Goal: Task Accomplishment & Management: Manage account settings

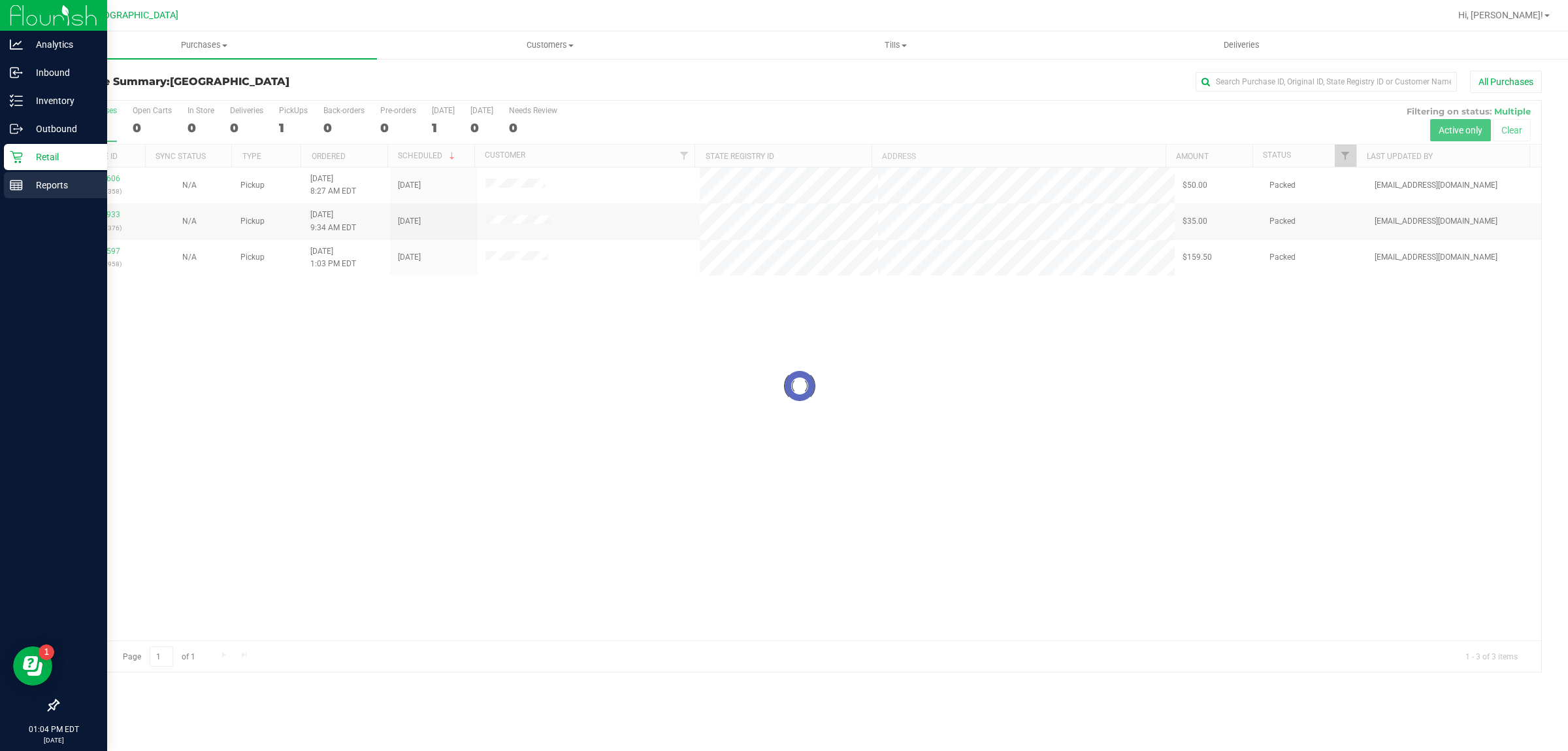
click at [18, 188] on line at bounding box center [17, 188] width 12 height 0
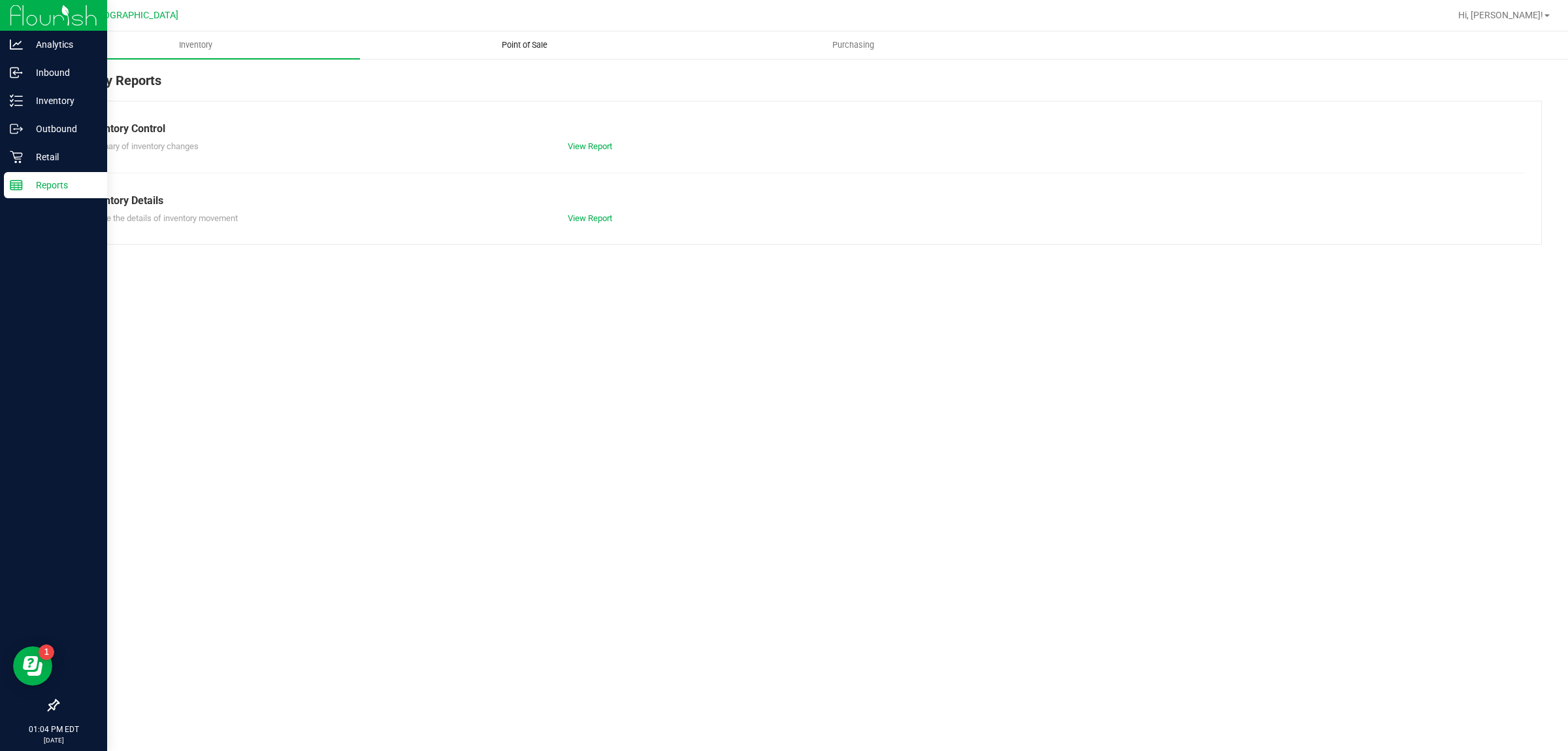
click at [527, 46] on span "Point of Sale" at bounding box center [524, 45] width 81 height 12
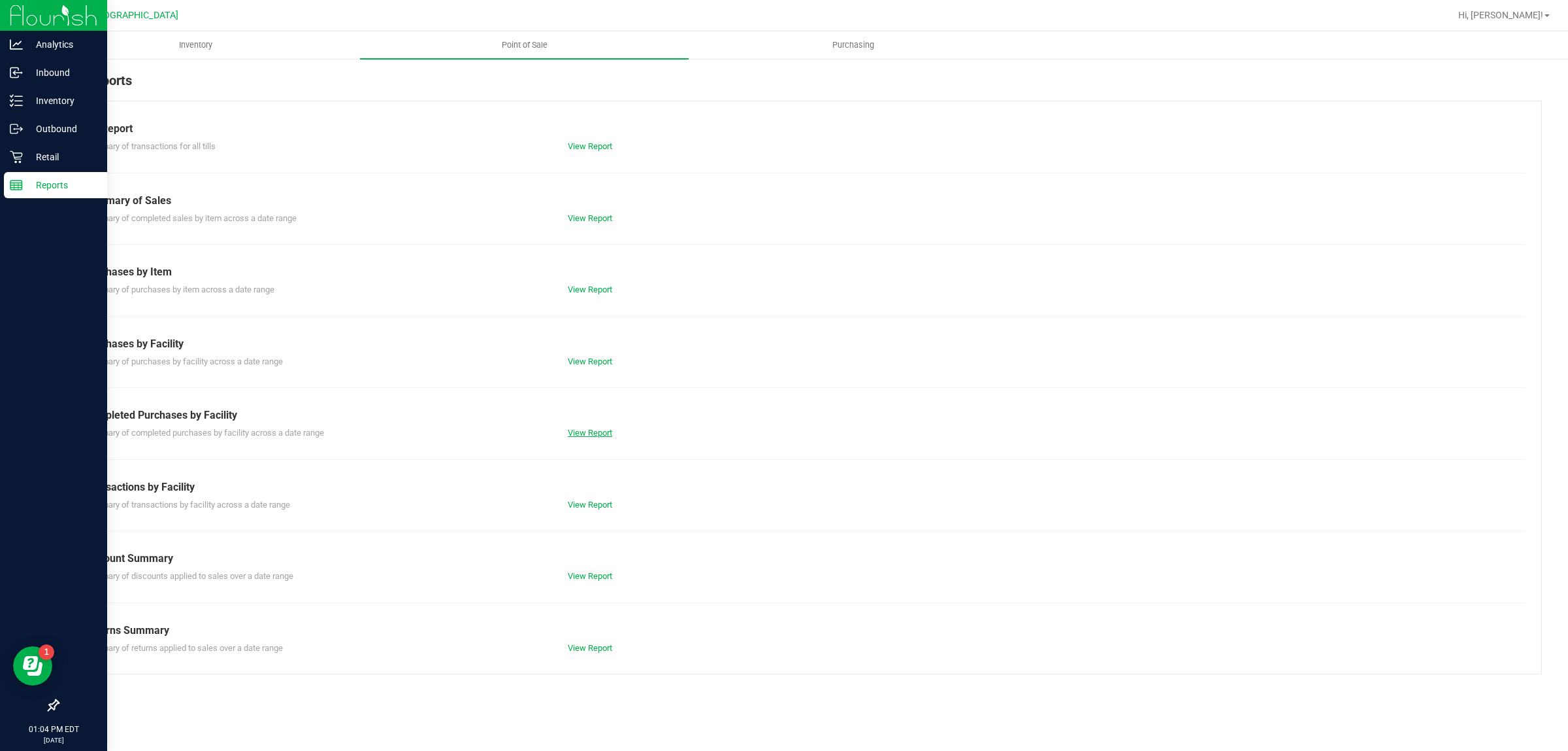
click at [594, 436] on link "View Report" at bounding box center [590, 433] width 44 height 10
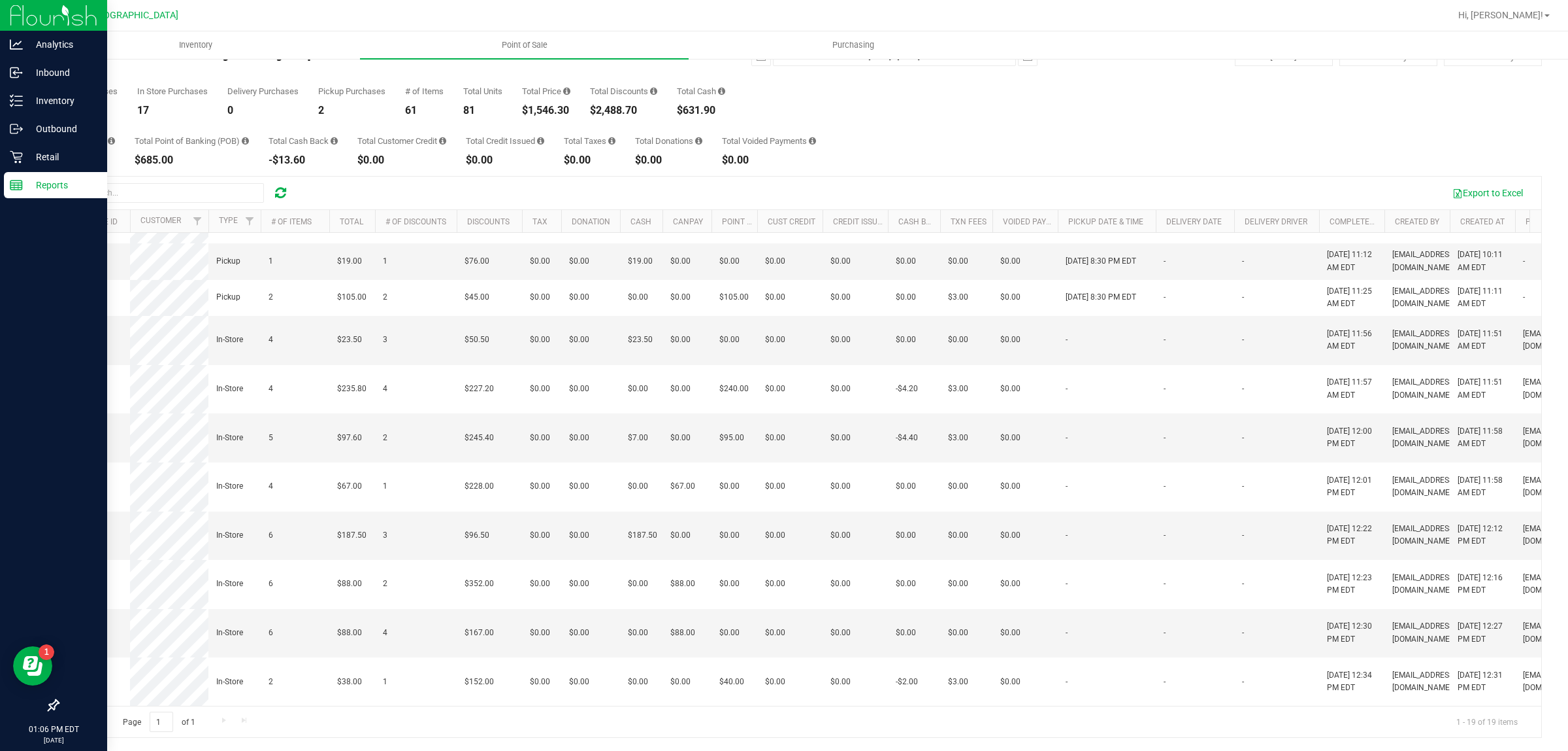
scroll to position [0, 410]
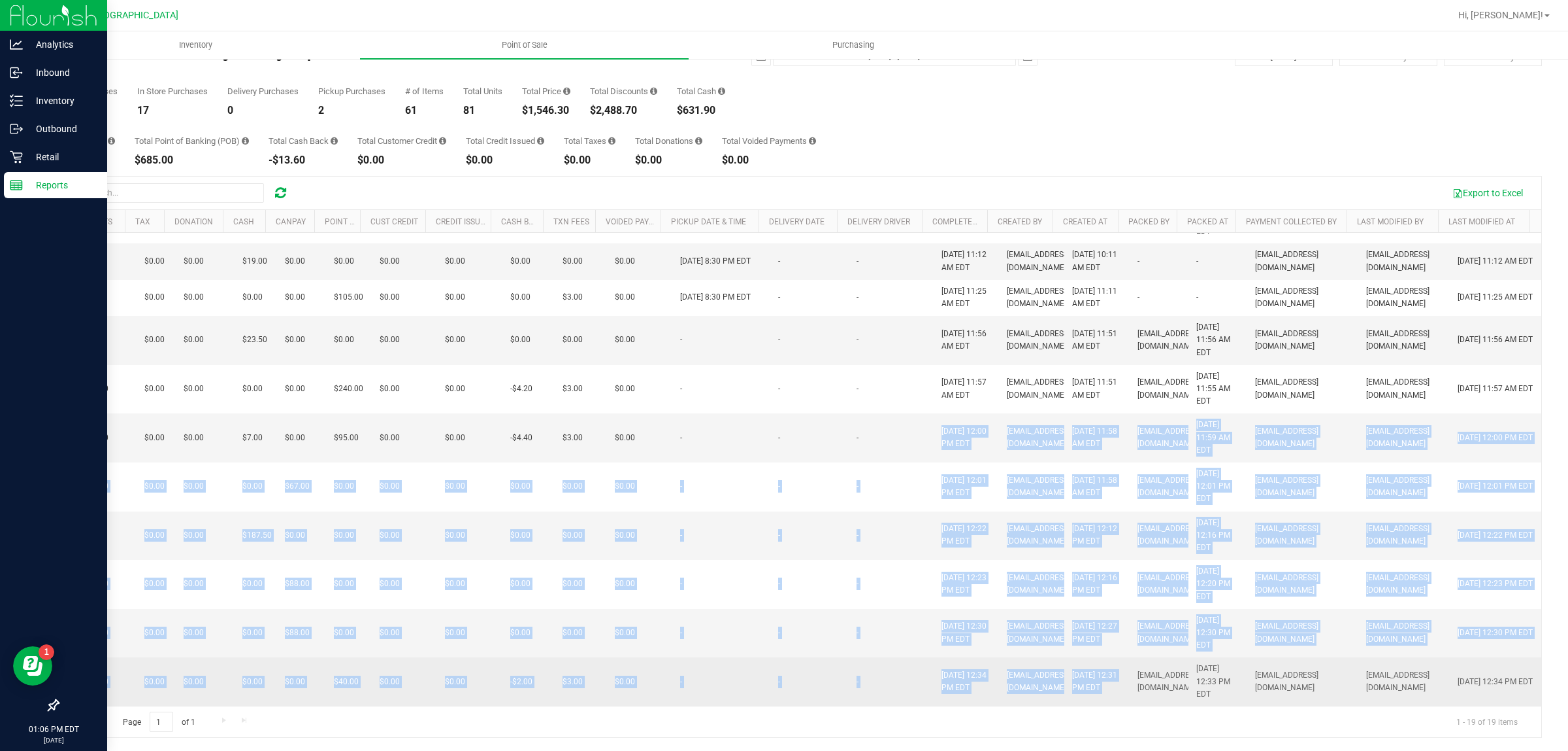
drag, startPoint x: 840, startPoint y: 412, endPoint x: 1125, endPoint y: 662, distance: 379.1
click at [1125, 662] on tbody "12023063 In-Store 2 $20.00 2 $35.00 $0.00 $0.00 $0.00 $0.00 $0.00 $0.00 $0.00 $…" at bounding box center [606, 261] width 1869 height 888
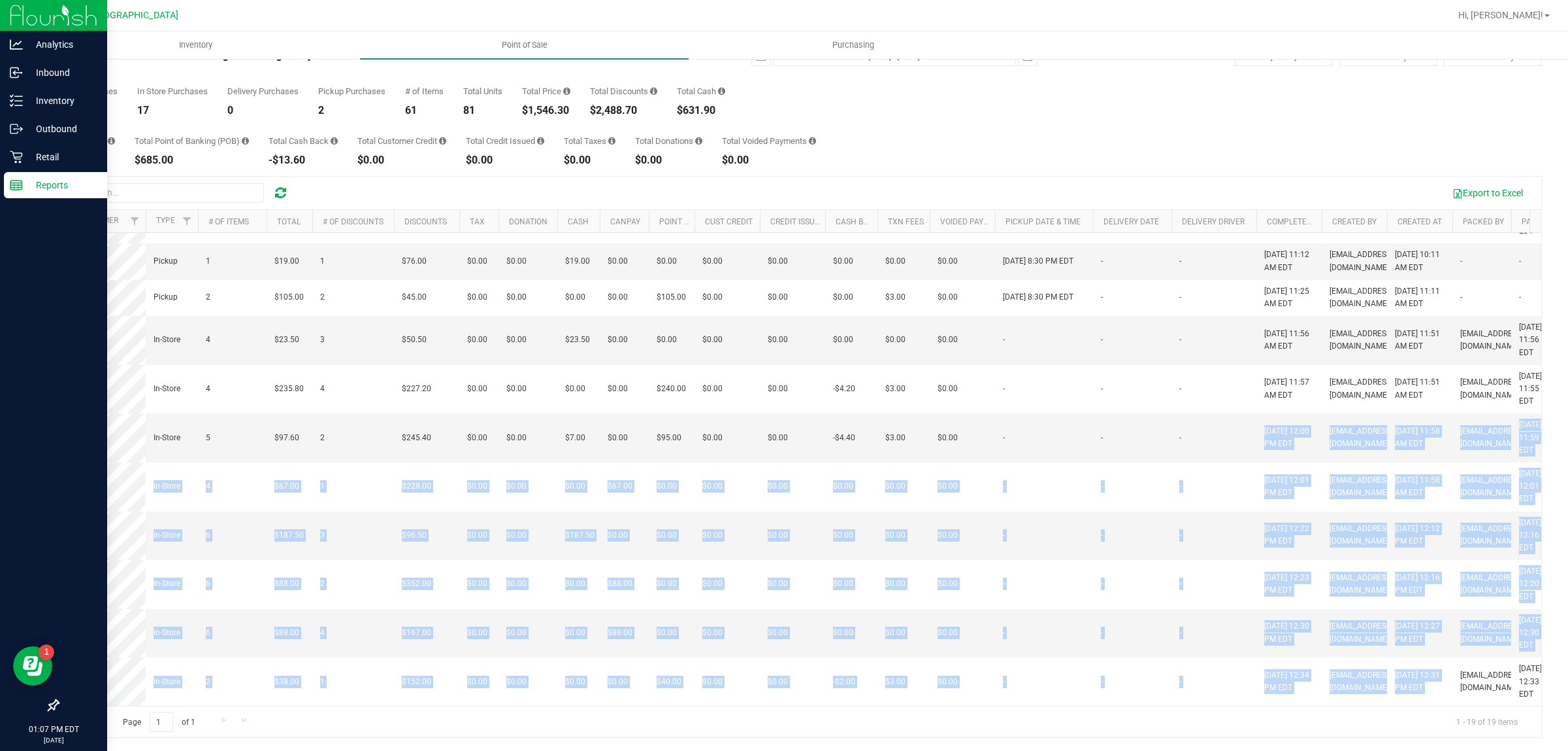
scroll to position [0, 0]
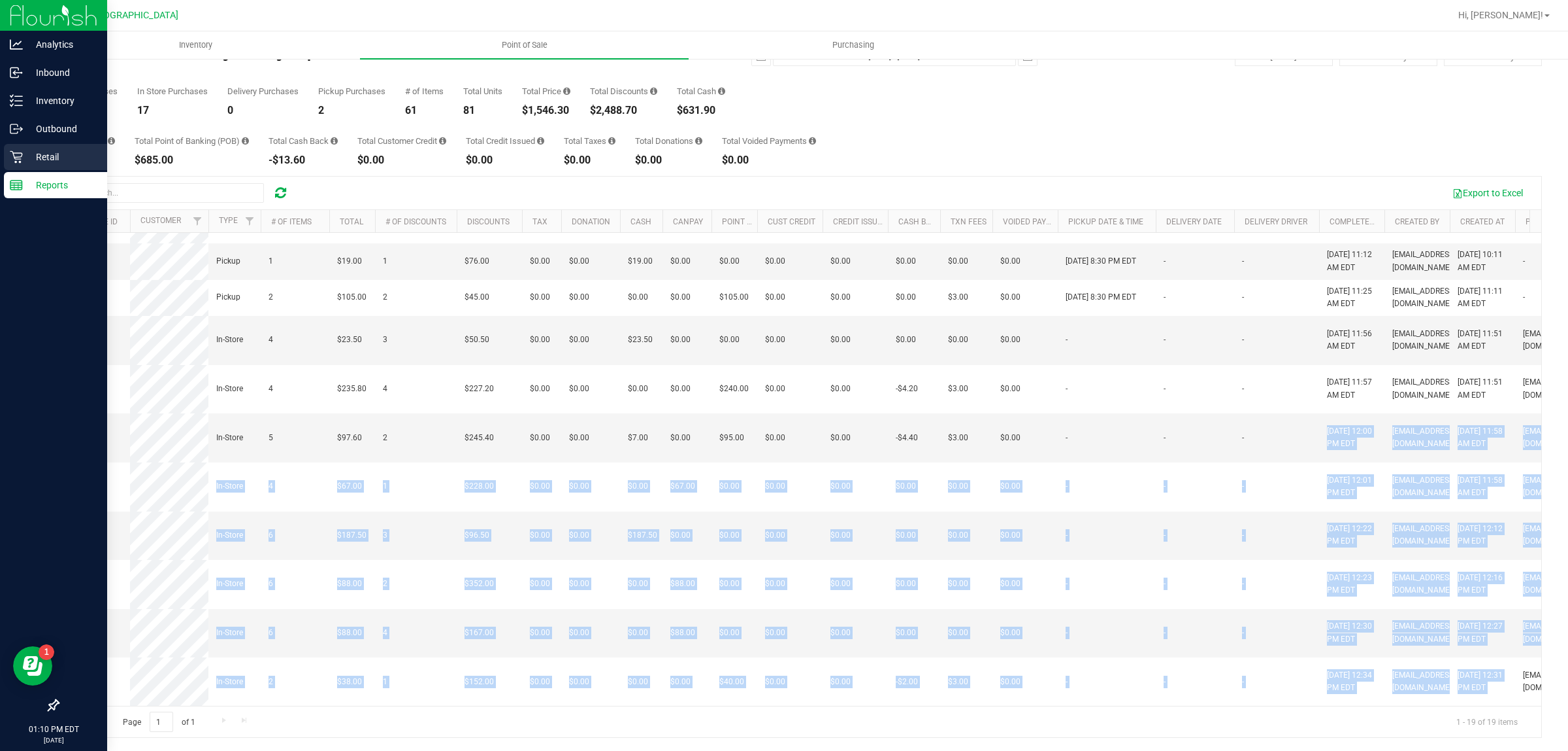
click at [15, 157] on icon at bounding box center [16, 157] width 13 height 13
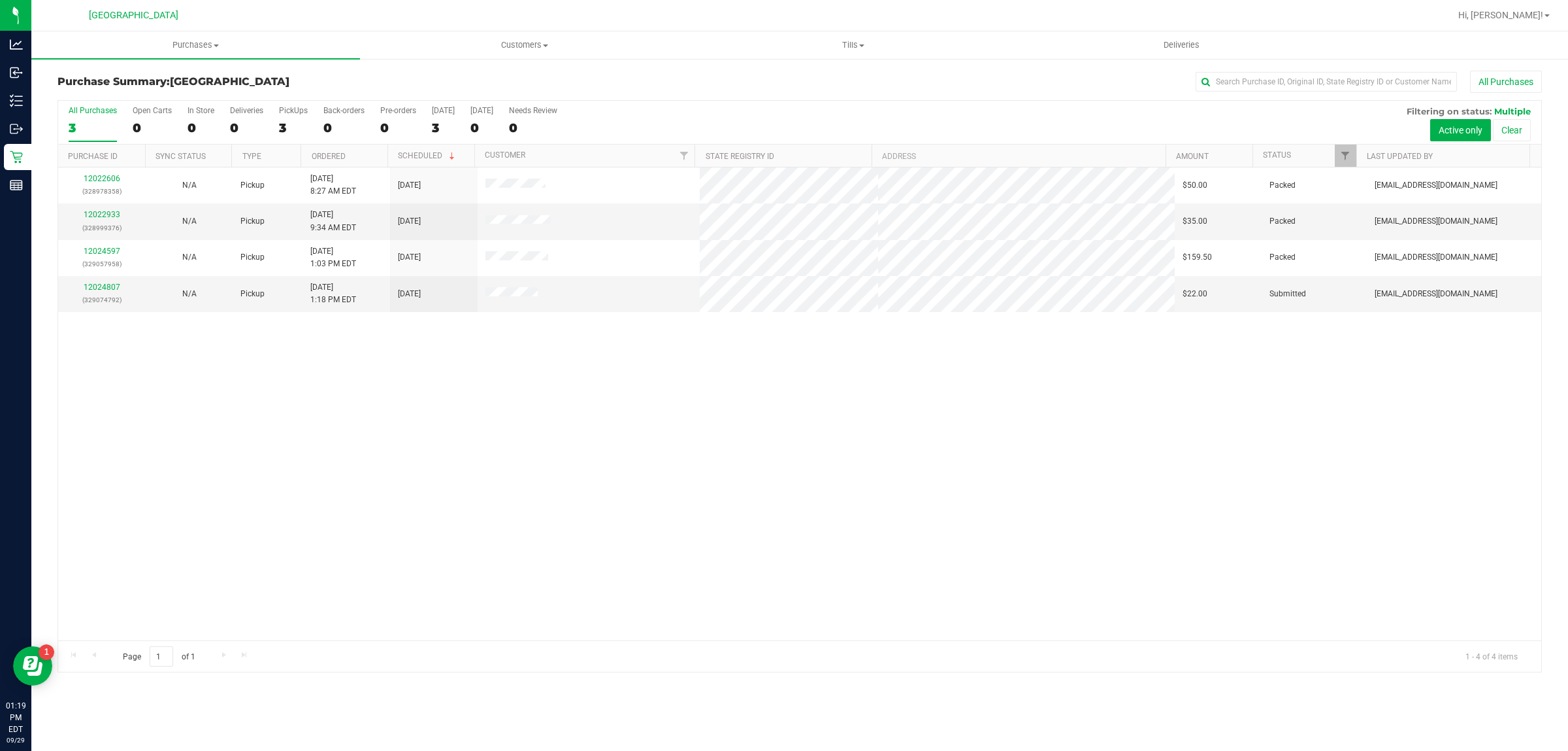
click at [770, 513] on div "12022606 (328978358) N/A Pickup [DATE] 8:27 AM EDT 9/29/2025 $50.00 Packed [EMA…" at bounding box center [800, 402] width 1484 height 472
click at [103, 289] on link "12024807" at bounding box center [101, 287] width 36 height 9
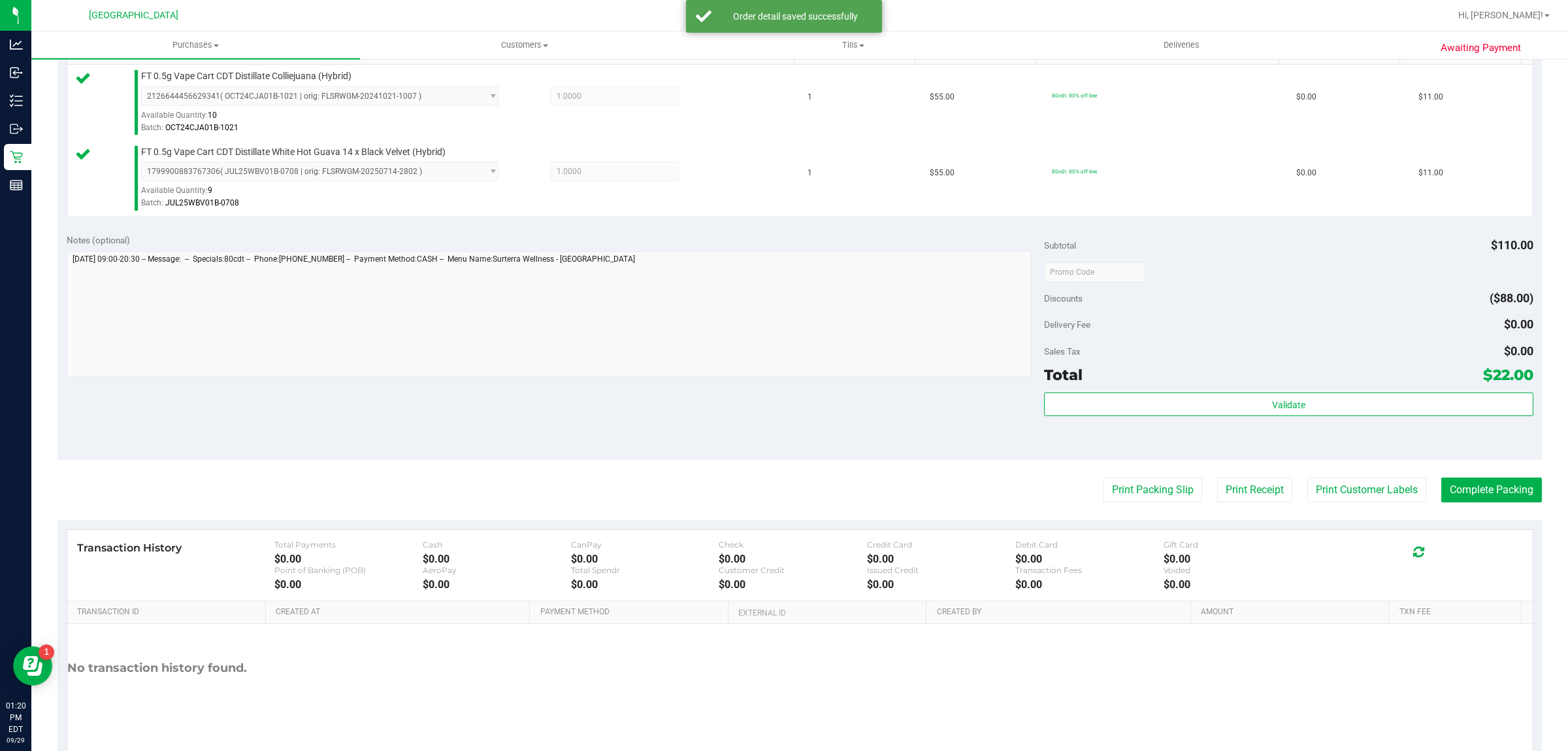
scroll to position [394, 0]
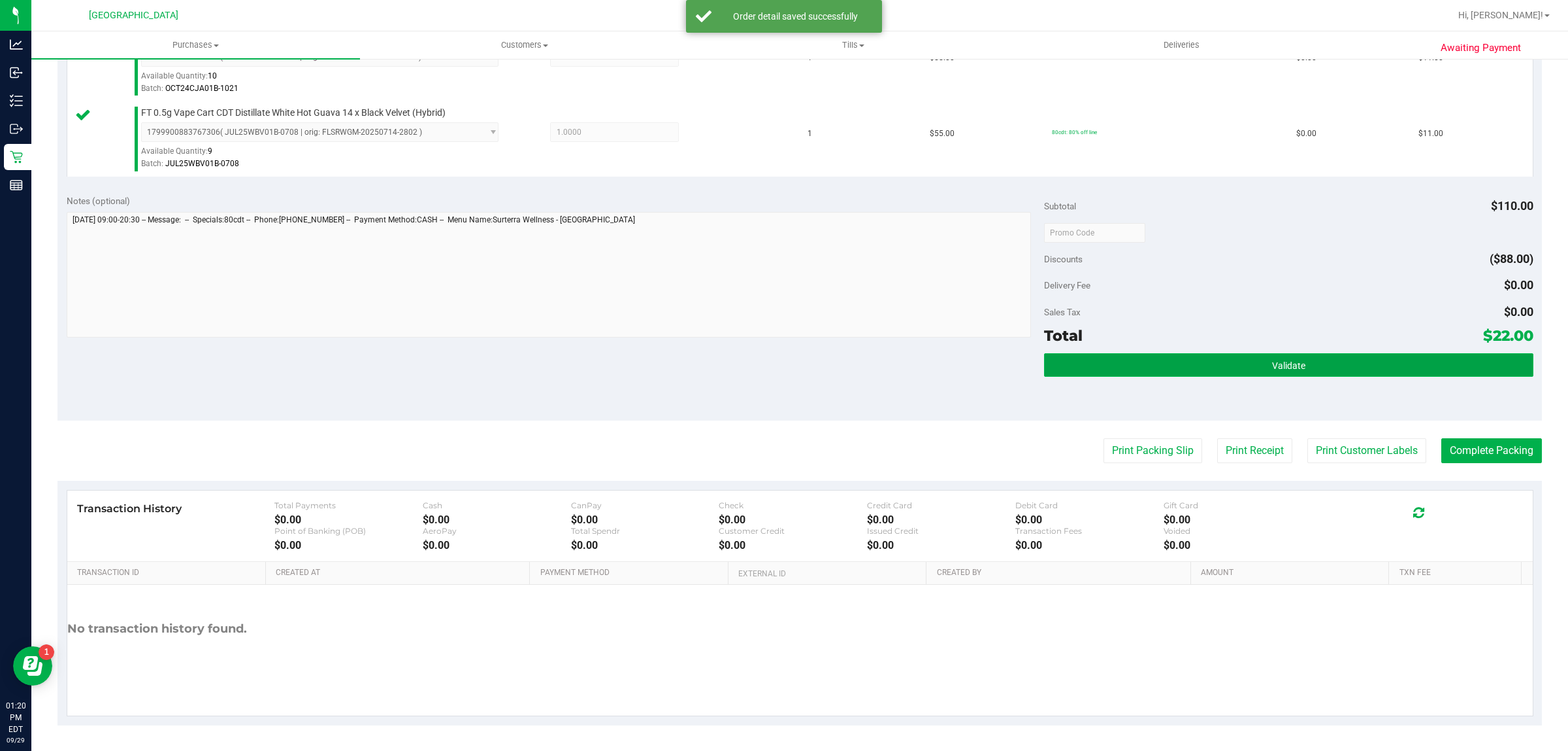
click at [1297, 373] on button "Validate" at bounding box center [1288, 365] width 489 height 24
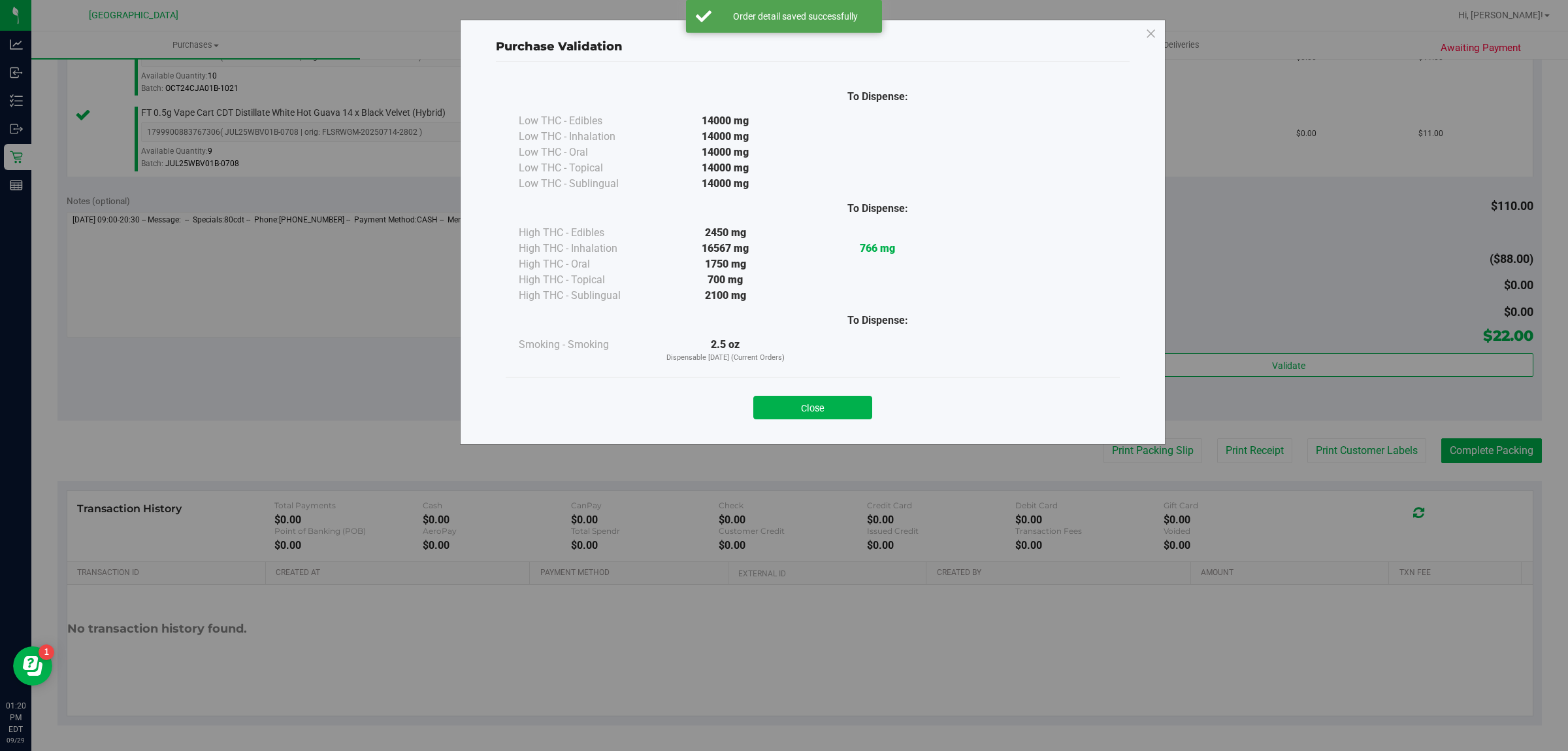
click at [1357, 448] on div "Purchase Validation To Dispense: Low THC - Edibles 14000 mg" at bounding box center [789, 375] width 1578 height 751
click at [842, 417] on button "Close" at bounding box center [812, 407] width 119 height 24
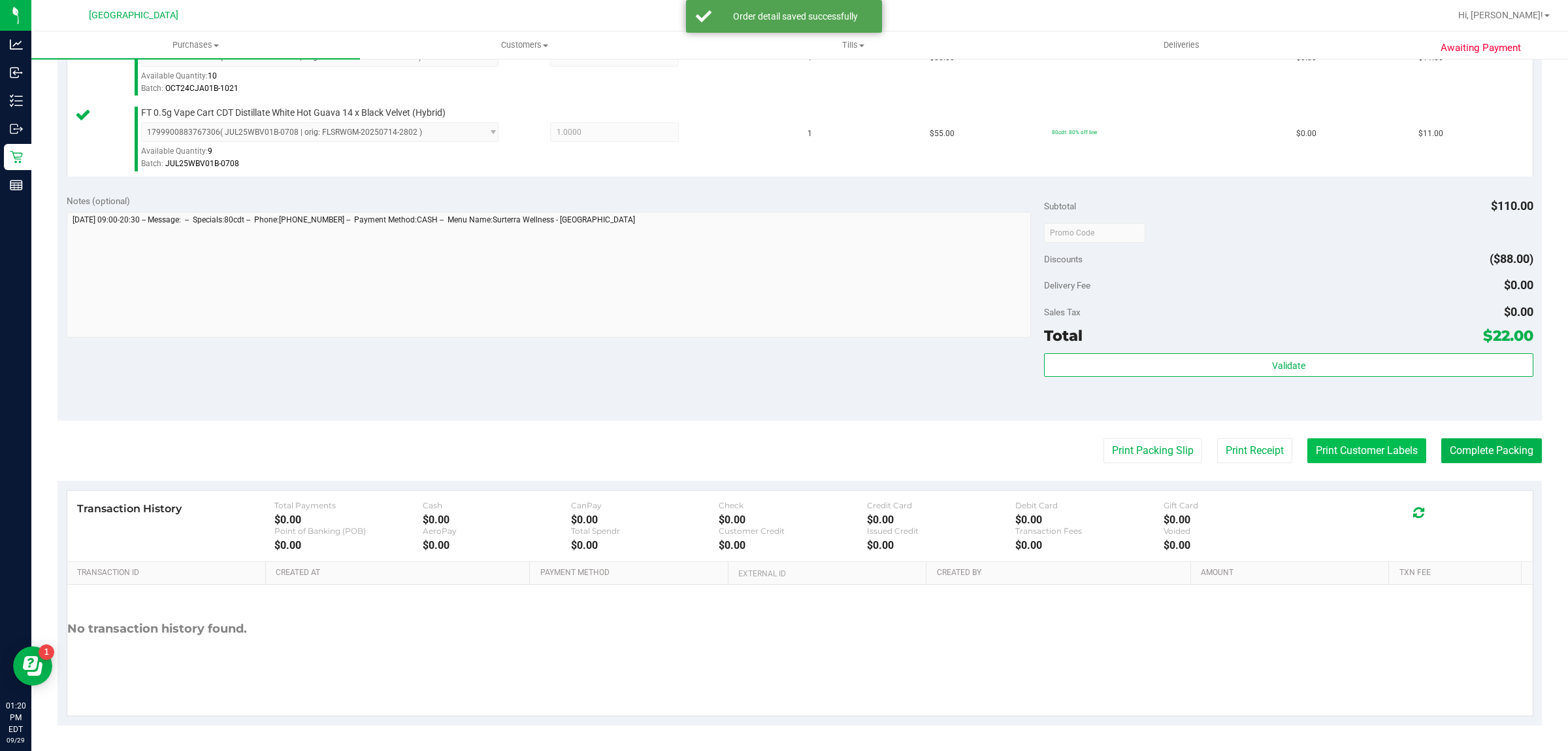
click at [1386, 456] on button "Print Customer Labels" at bounding box center [1367, 450] width 119 height 25
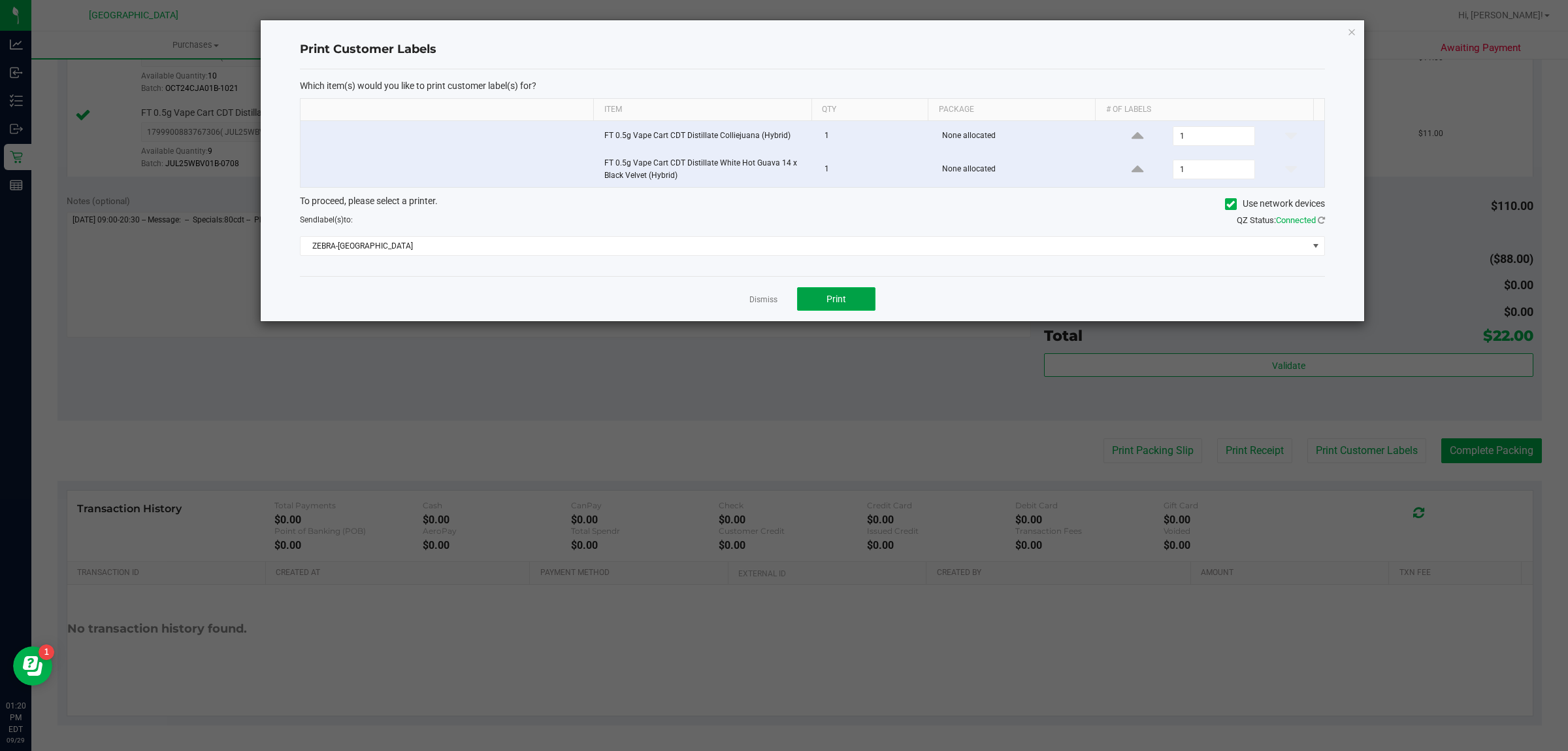
click at [856, 308] on button "Print" at bounding box center [836, 298] width 78 height 24
click at [760, 304] on link "Dismiss" at bounding box center [763, 299] width 28 height 11
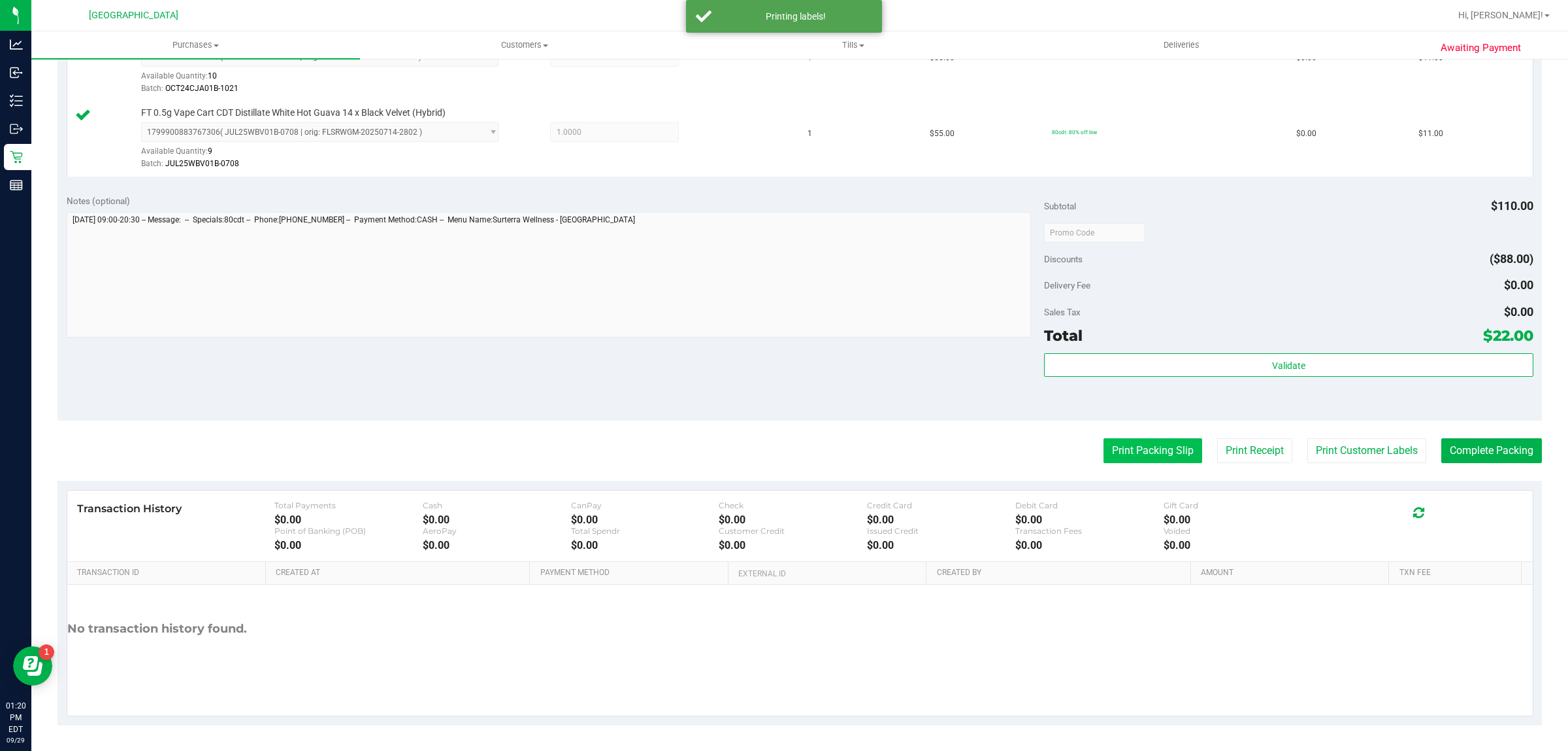
click at [1127, 443] on button "Print Packing Slip" at bounding box center [1153, 450] width 99 height 25
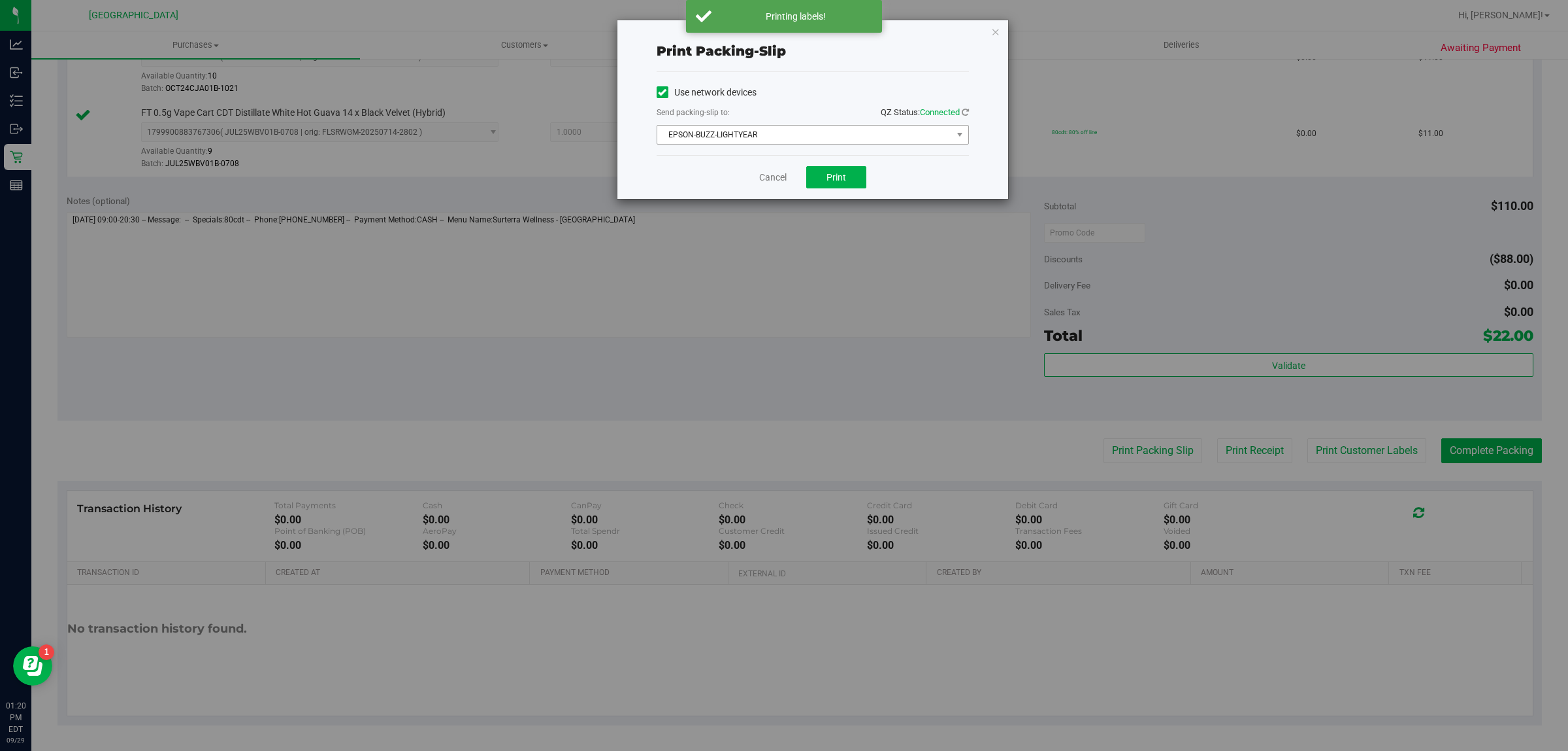
click at [861, 131] on span "EPSON-BUZZ-LIGHTYEAR" at bounding box center [805, 134] width 294 height 19
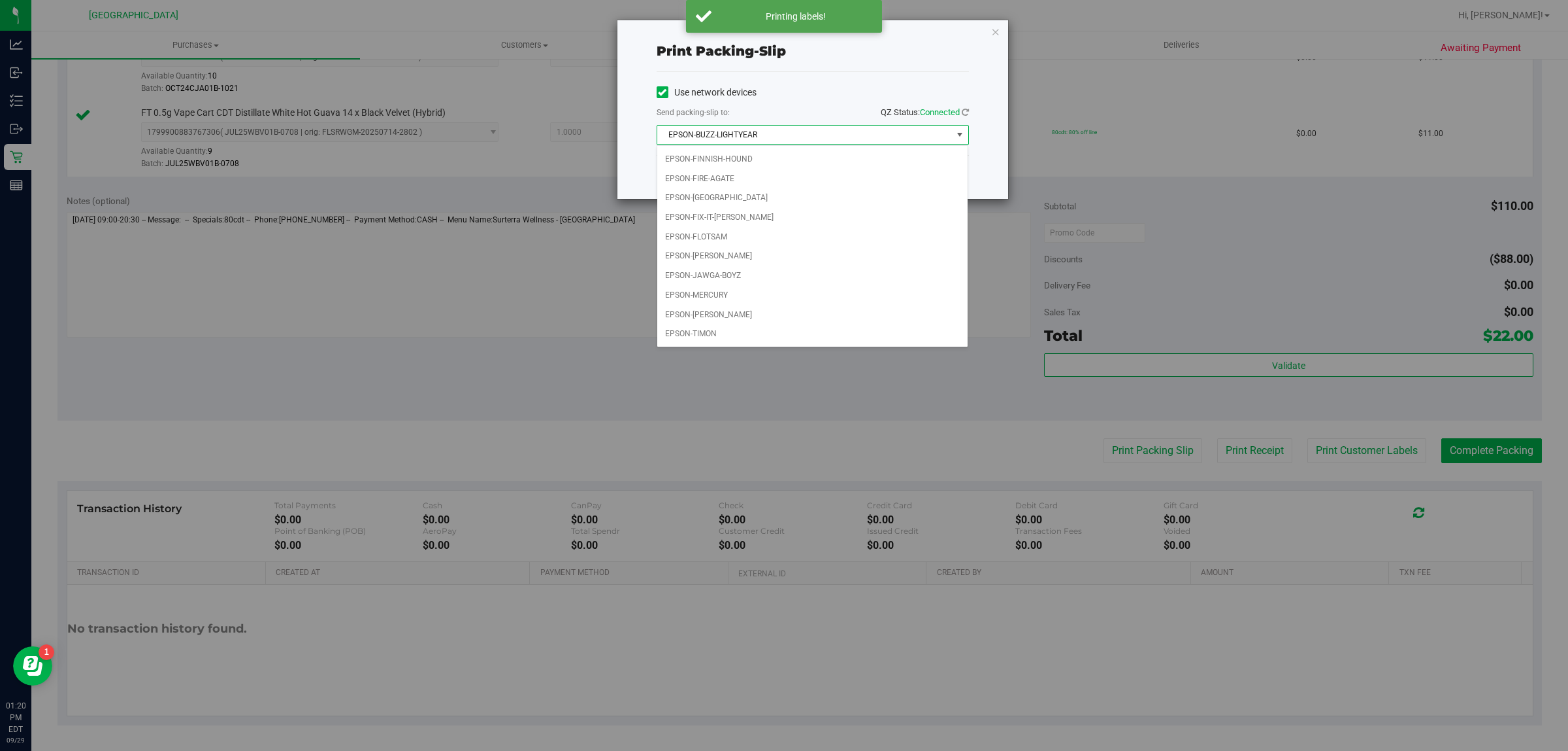
scroll to position [0, 0]
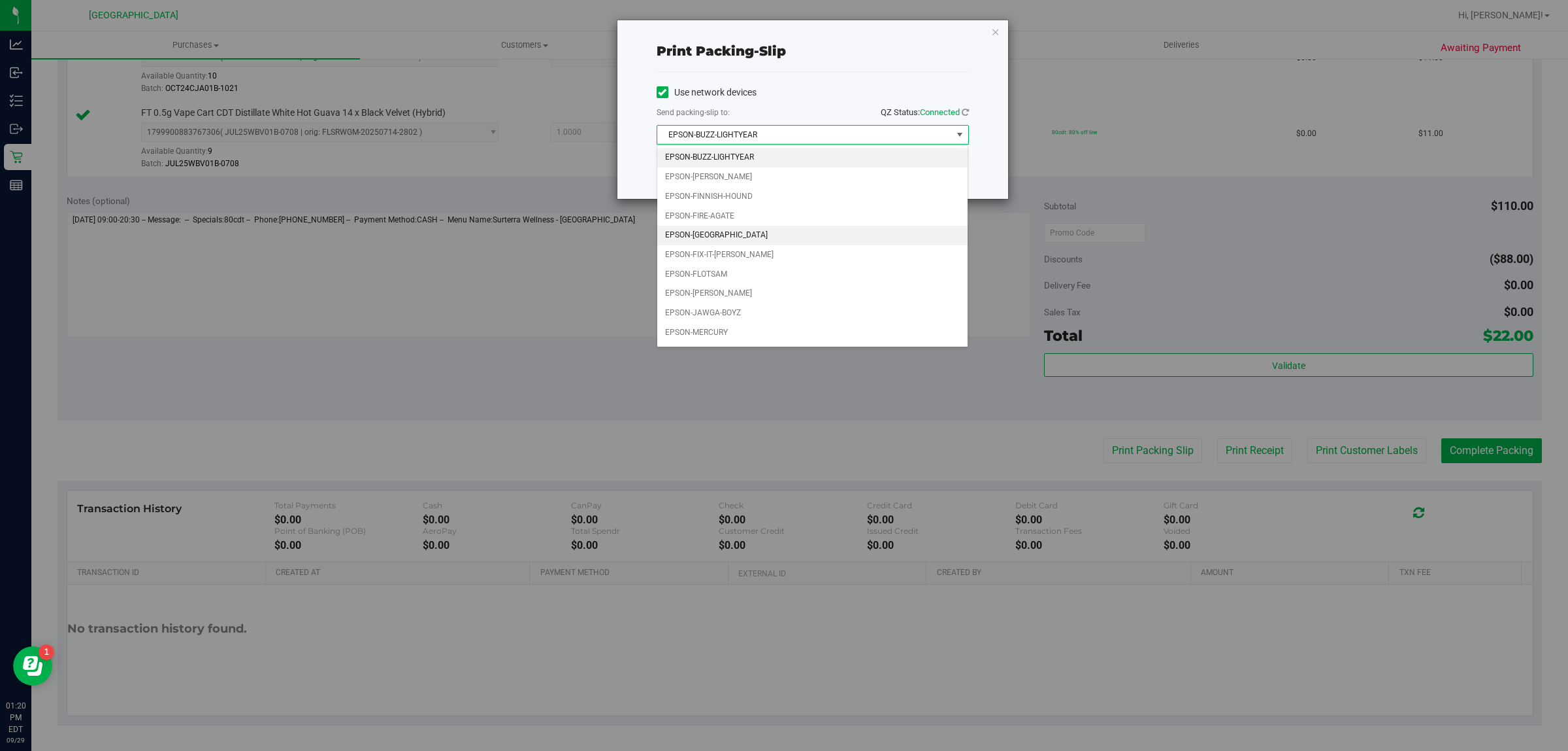
click at [710, 238] on li "EPSON-[GEOGRAPHIC_DATA]" at bounding box center [812, 236] width 311 height 20
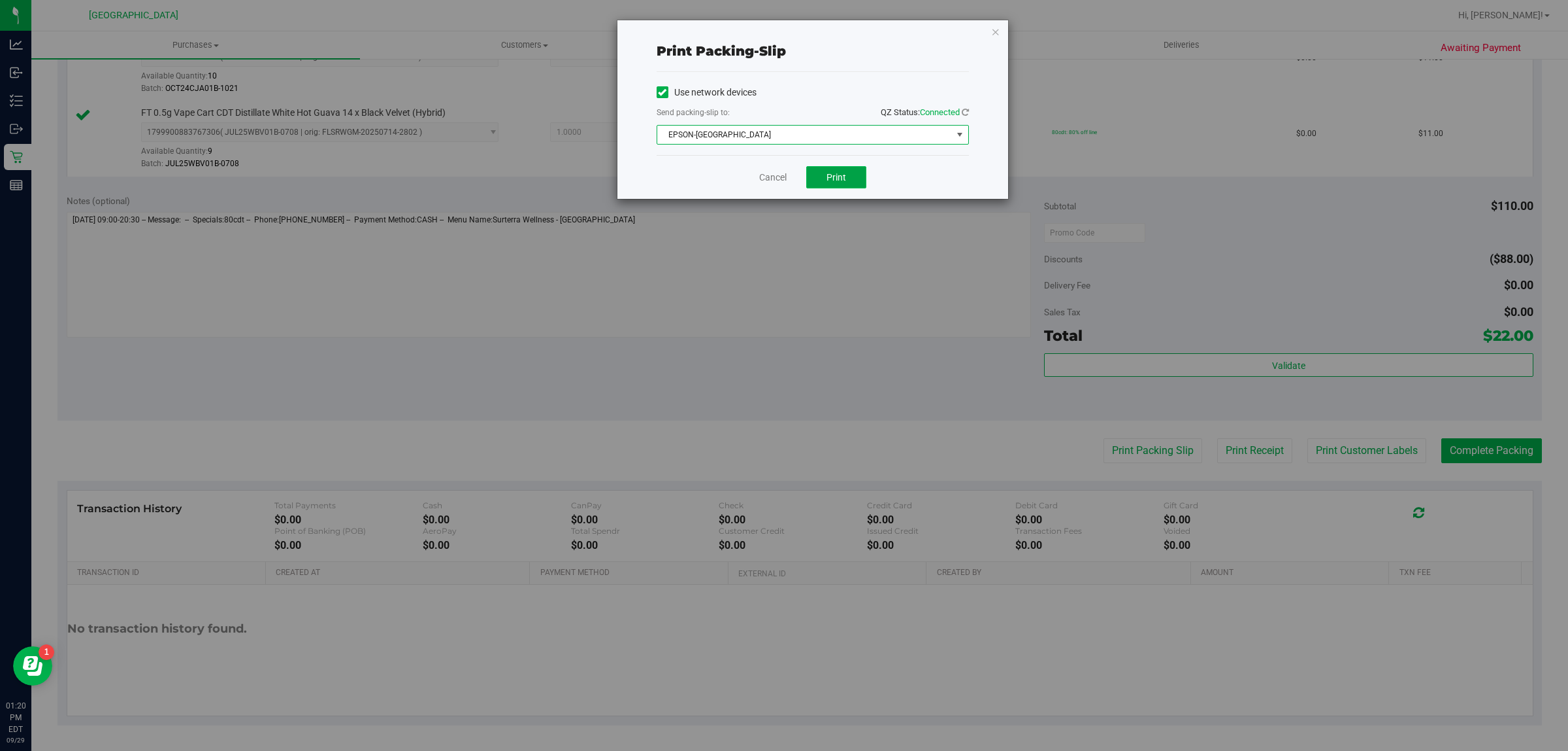
click at [834, 178] on span "Print" at bounding box center [836, 177] width 20 height 11
click at [760, 185] on link "Cancel" at bounding box center [773, 178] width 27 height 14
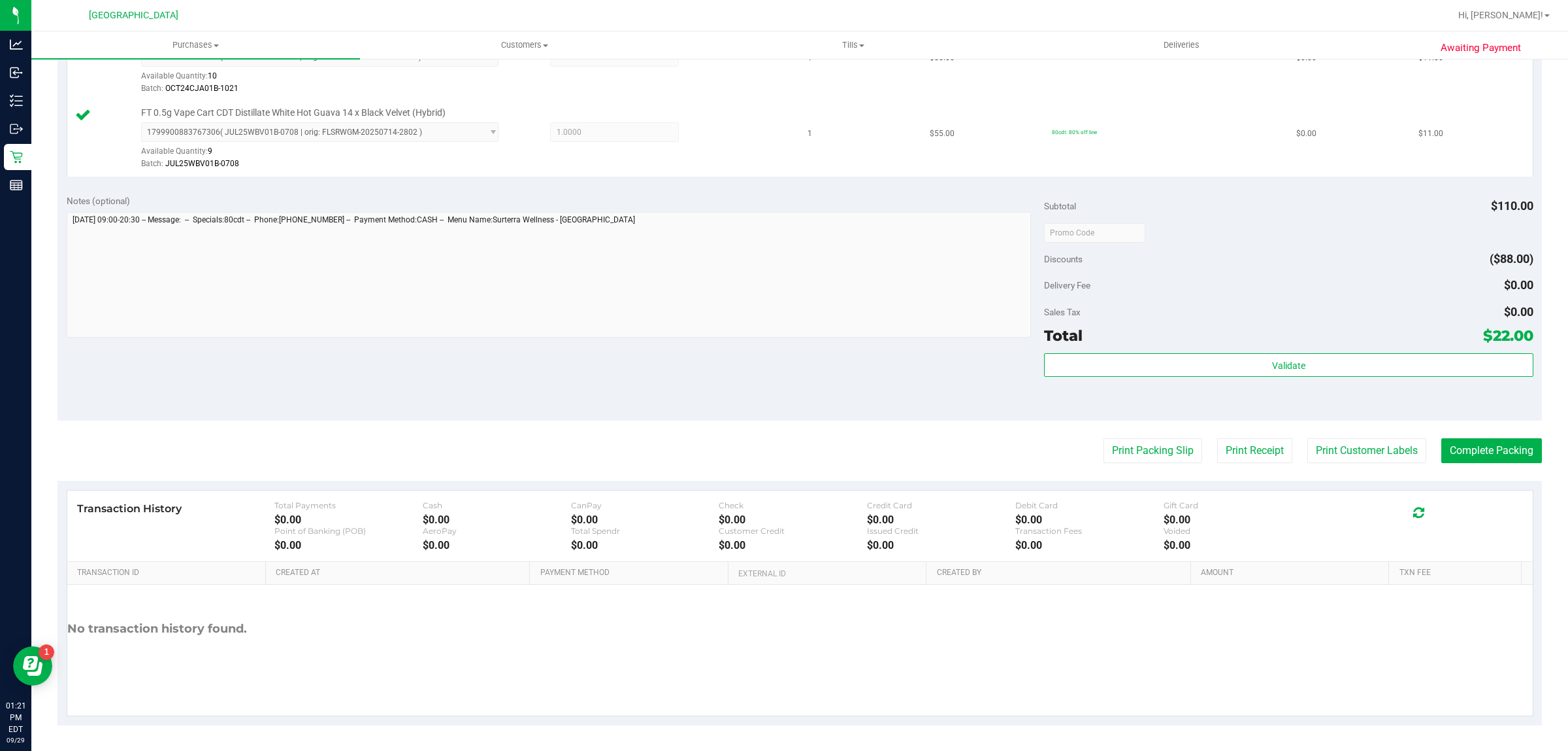
click at [774, 174] on td "FT 0.5g Vape Cart CDT Distillate White Hot Guava 14 x Black Velvet (Hybrid) 179…" at bounding box center [434, 138] width 733 height 76
click at [1490, 463] on button "Complete Packing" at bounding box center [1491, 450] width 101 height 25
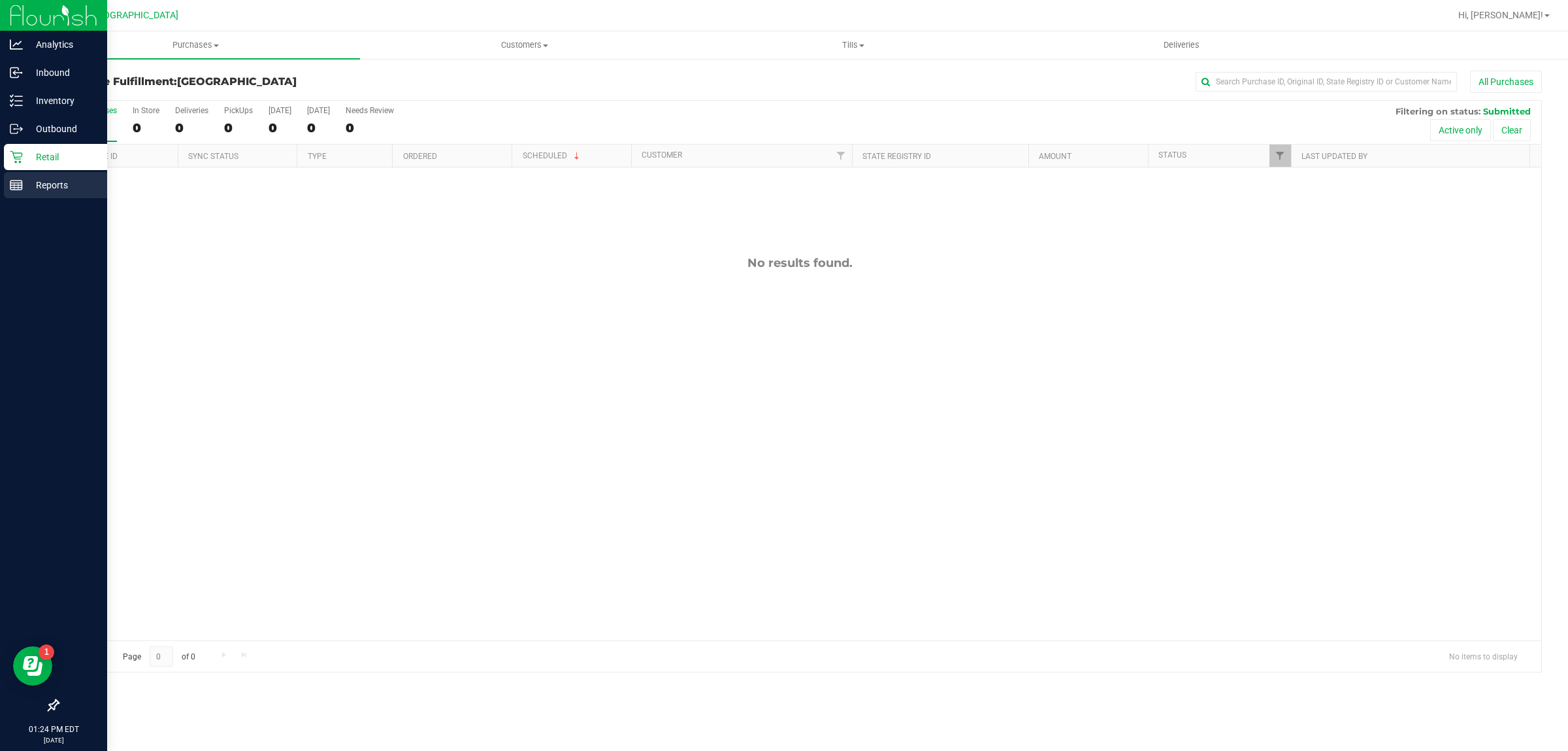
click at [20, 184] on icon at bounding box center [16, 185] width 13 height 13
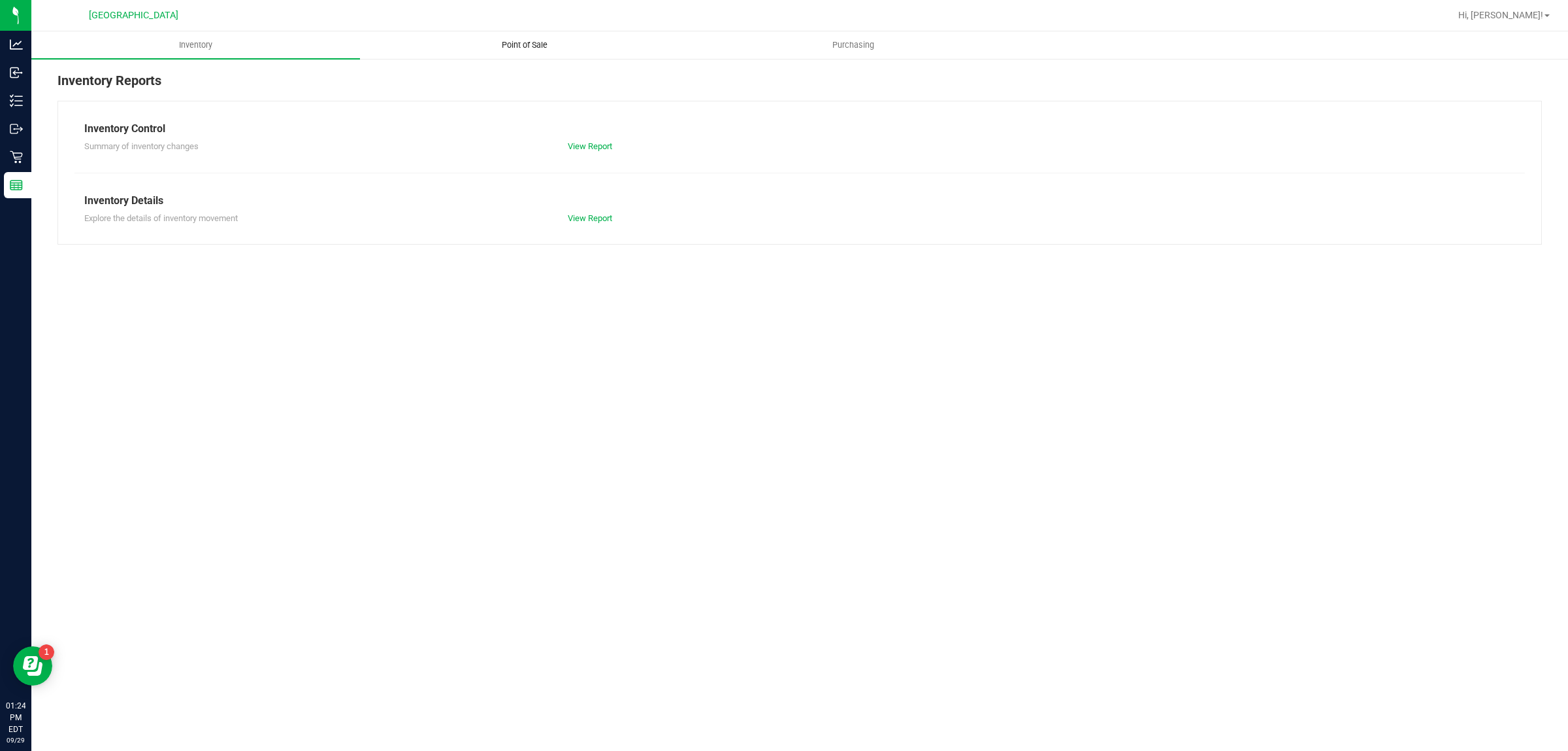
click at [525, 37] on uib-tab-heading "Point of Sale" at bounding box center [525, 45] width 328 height 27
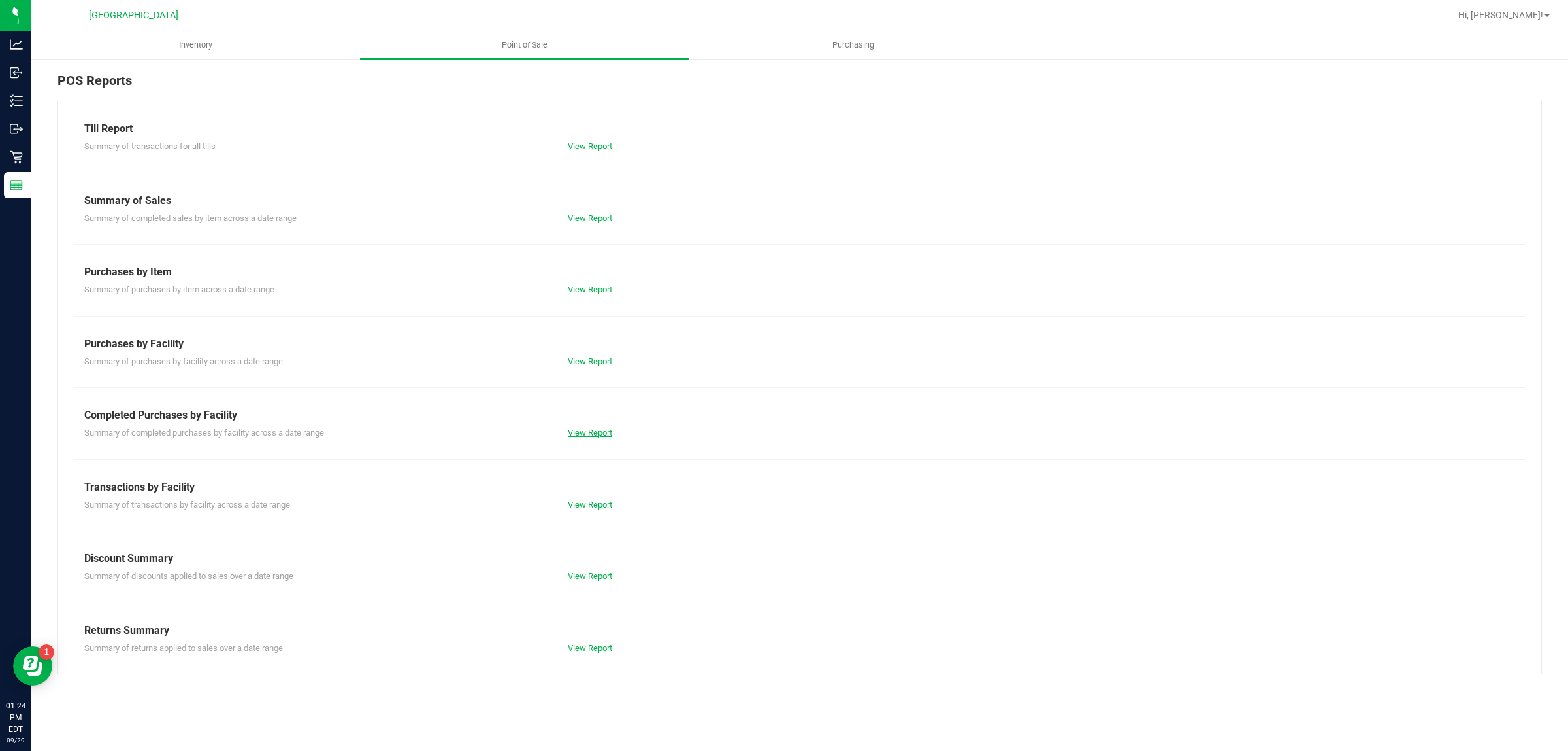
click at [586, 436] on link "View Report" at bounding box center [590, 433] width 44 height 10
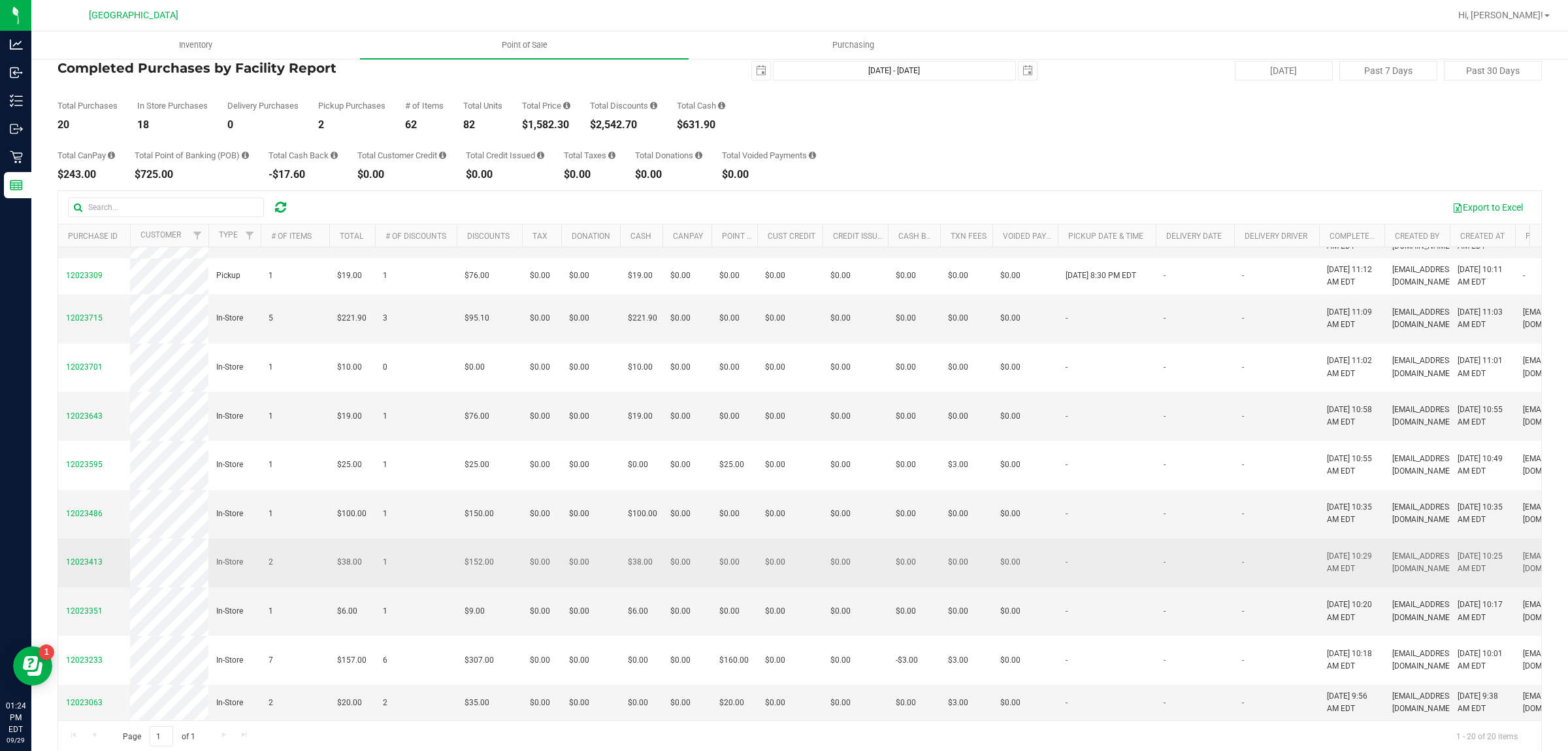
scroll to position [44, 0]
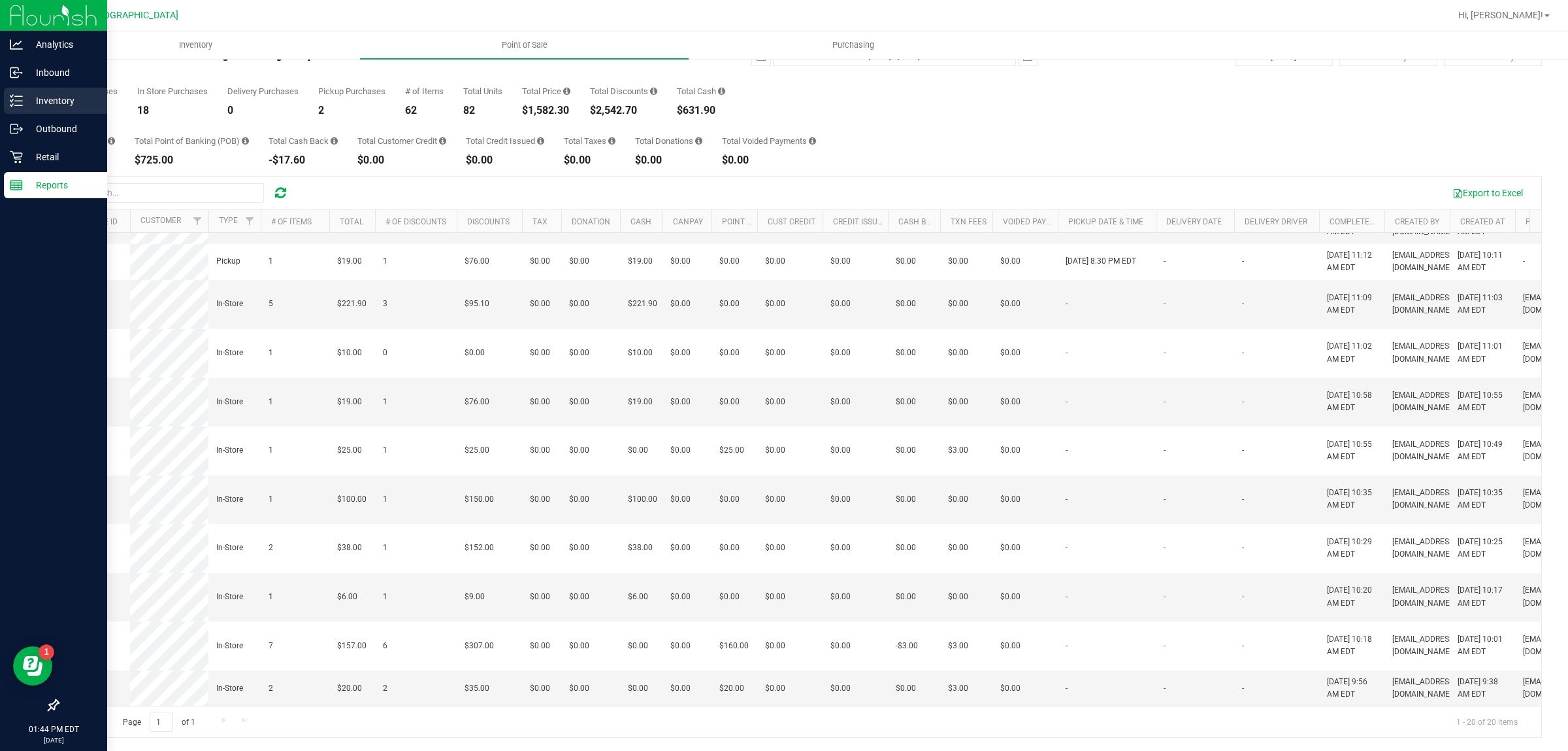
click at [18, 101] on line at bounding box center [18, 101] width 7 height 0
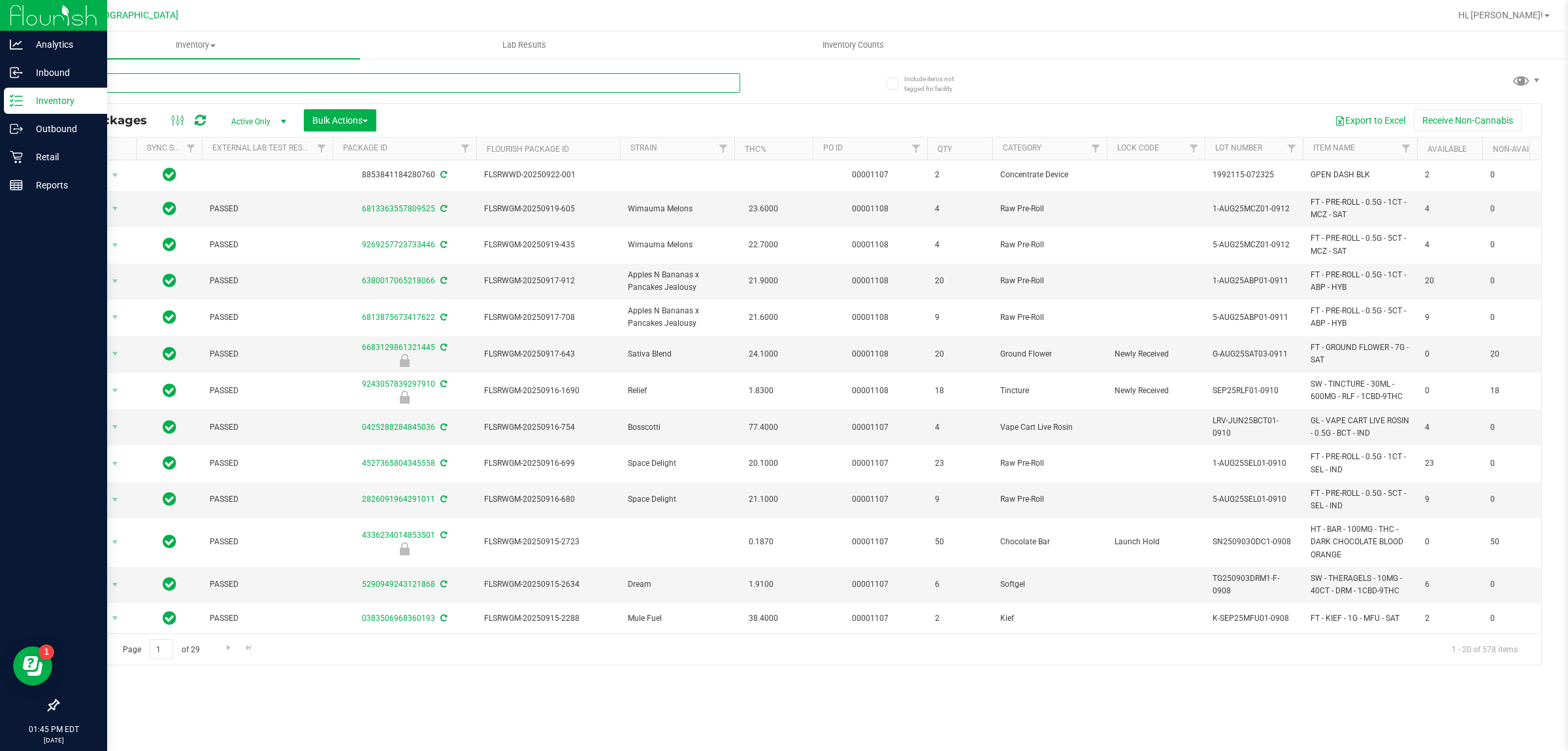
click at [297, 83] on input "text" at bounding box center [399, 83] width 683 height 20
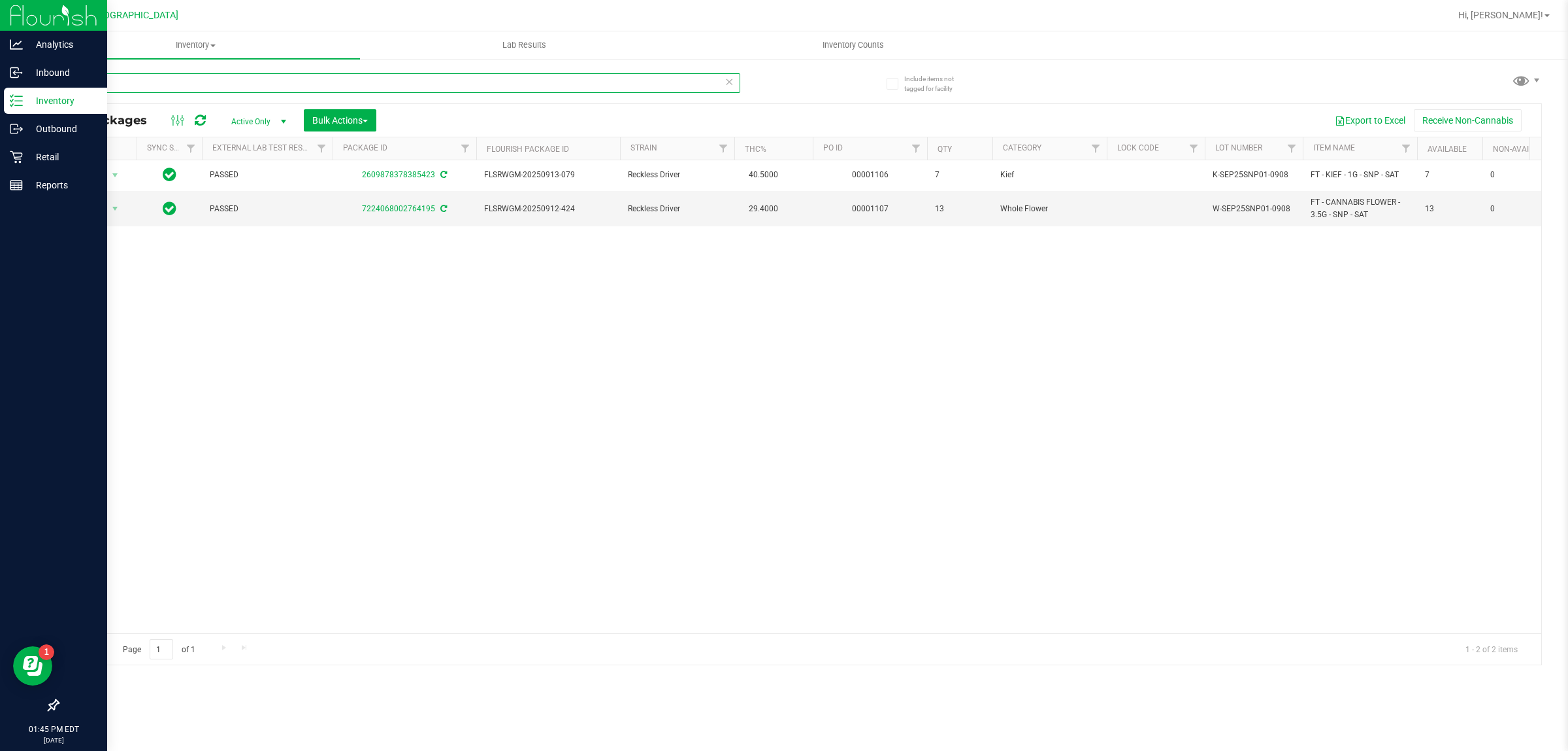
type input "reckless"
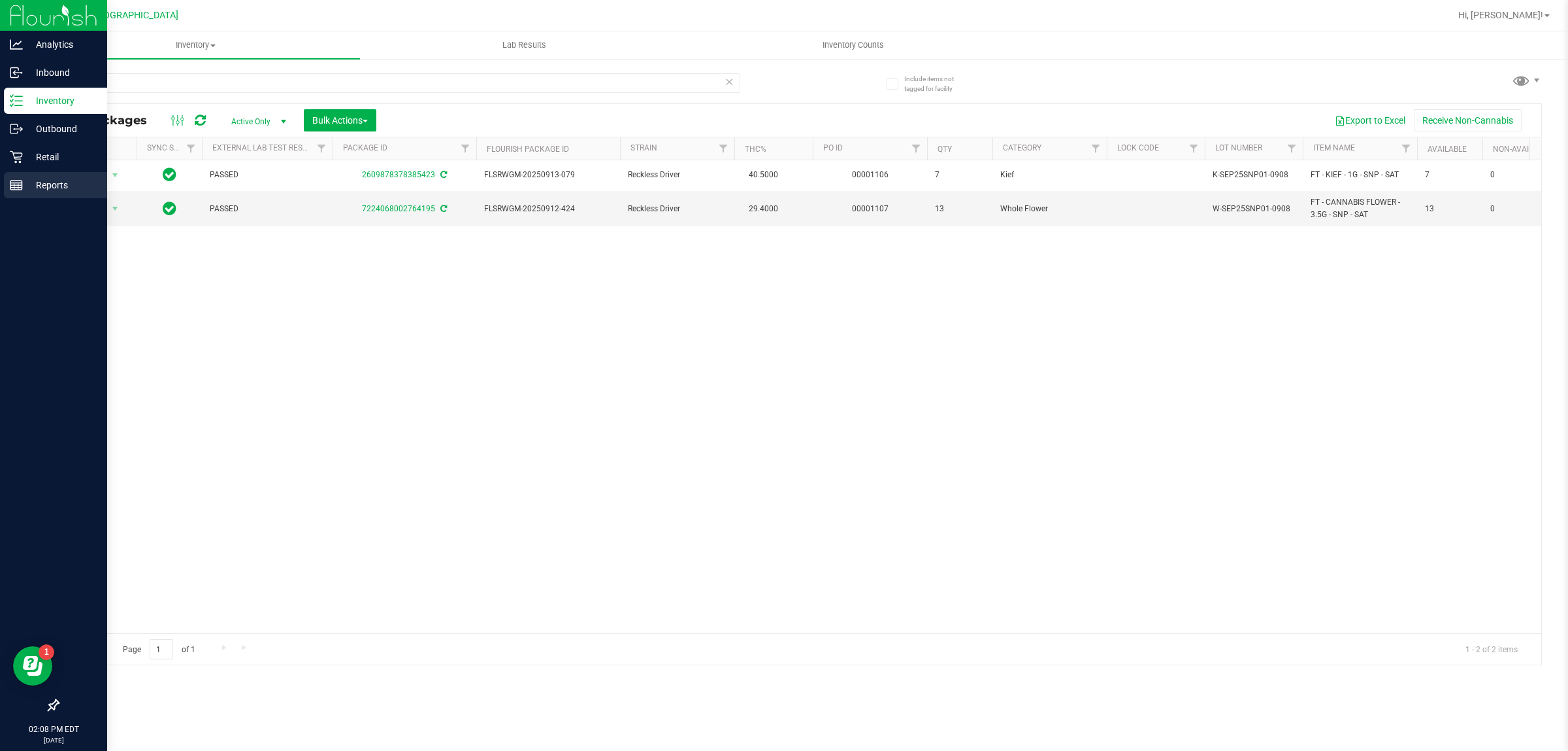
click at [15, 187] on line at bounding box center [15, 186] width 0 height 7
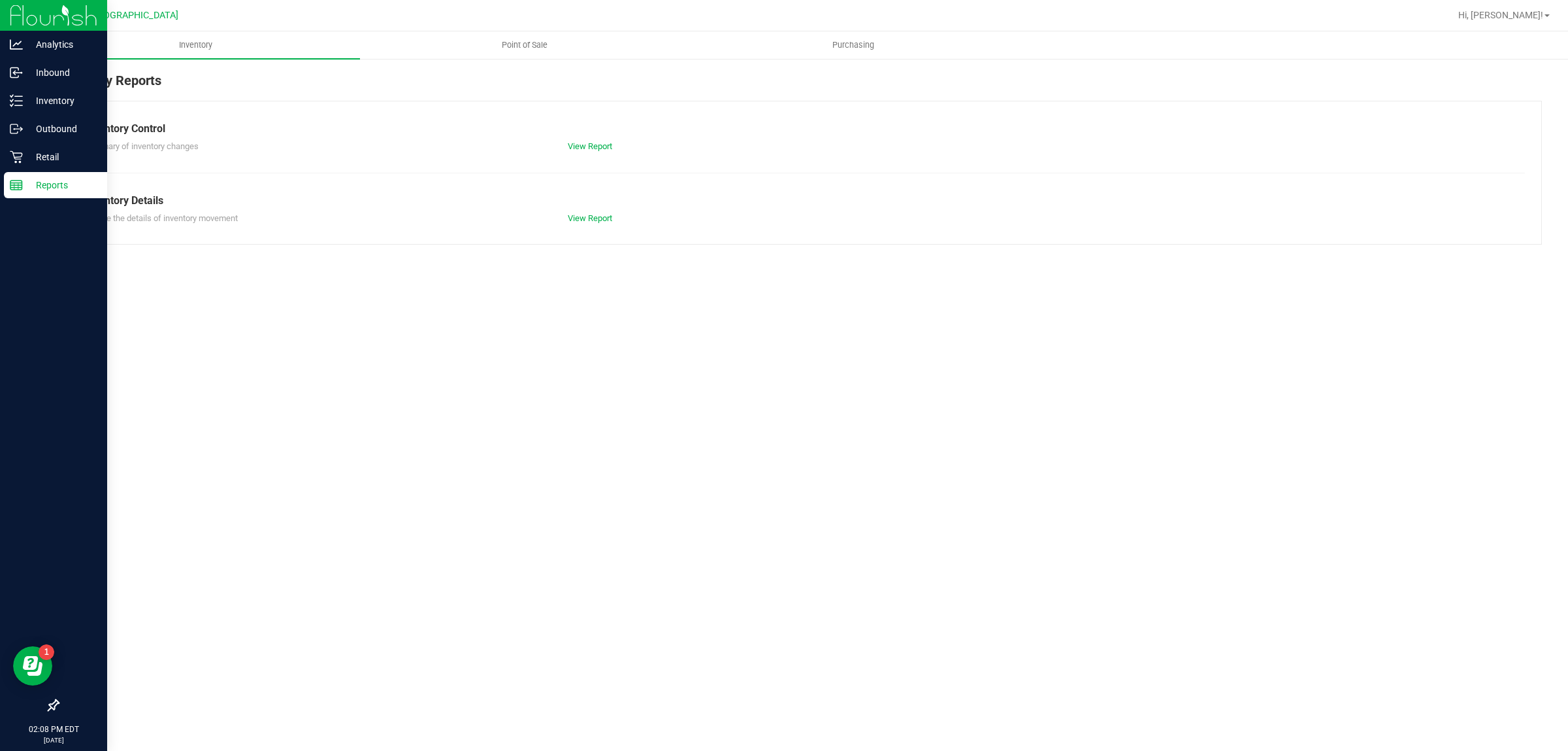
click at [36, 83] on div "Inbound" at bounding box center [55, 73] width 103 height 27
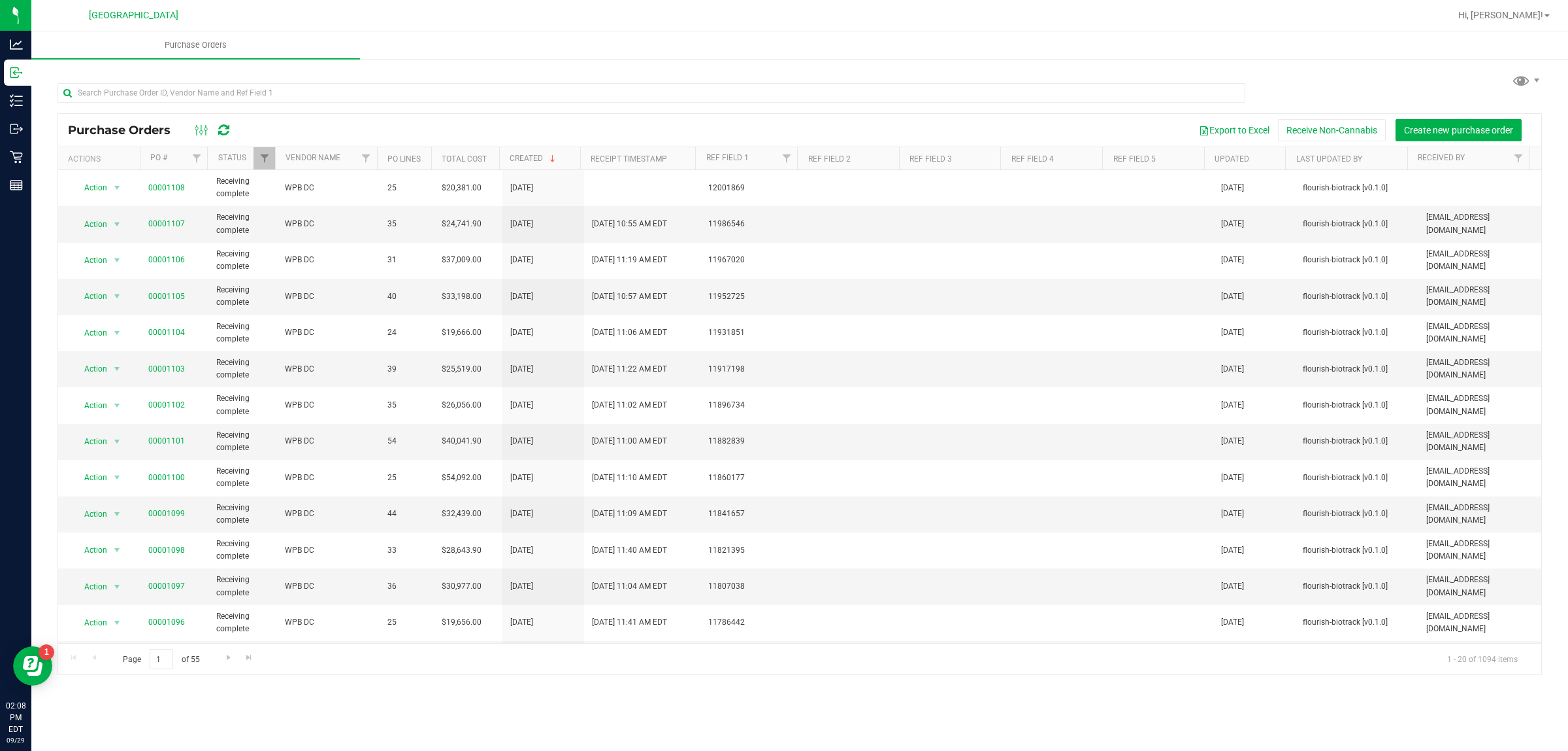
click at [428, 694] on div "Purchase Orders Purchase Orders Export to Excel Receive Non-Cannabis Create new…" at bounding box center [800, 391] width 1537 height 720
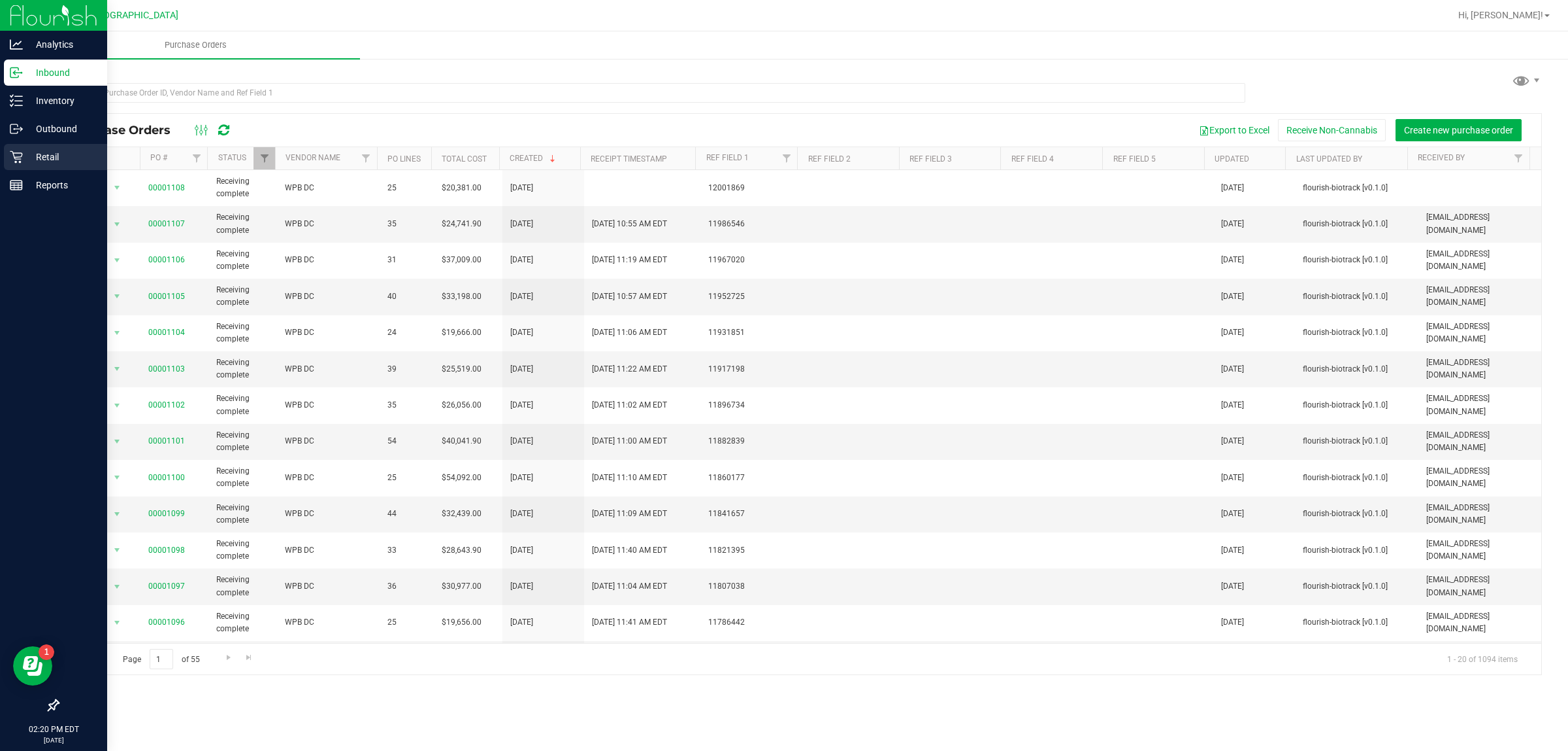
click at [0, 156] on link "Retail" at bounding box center [53, 158] width 107 height 28
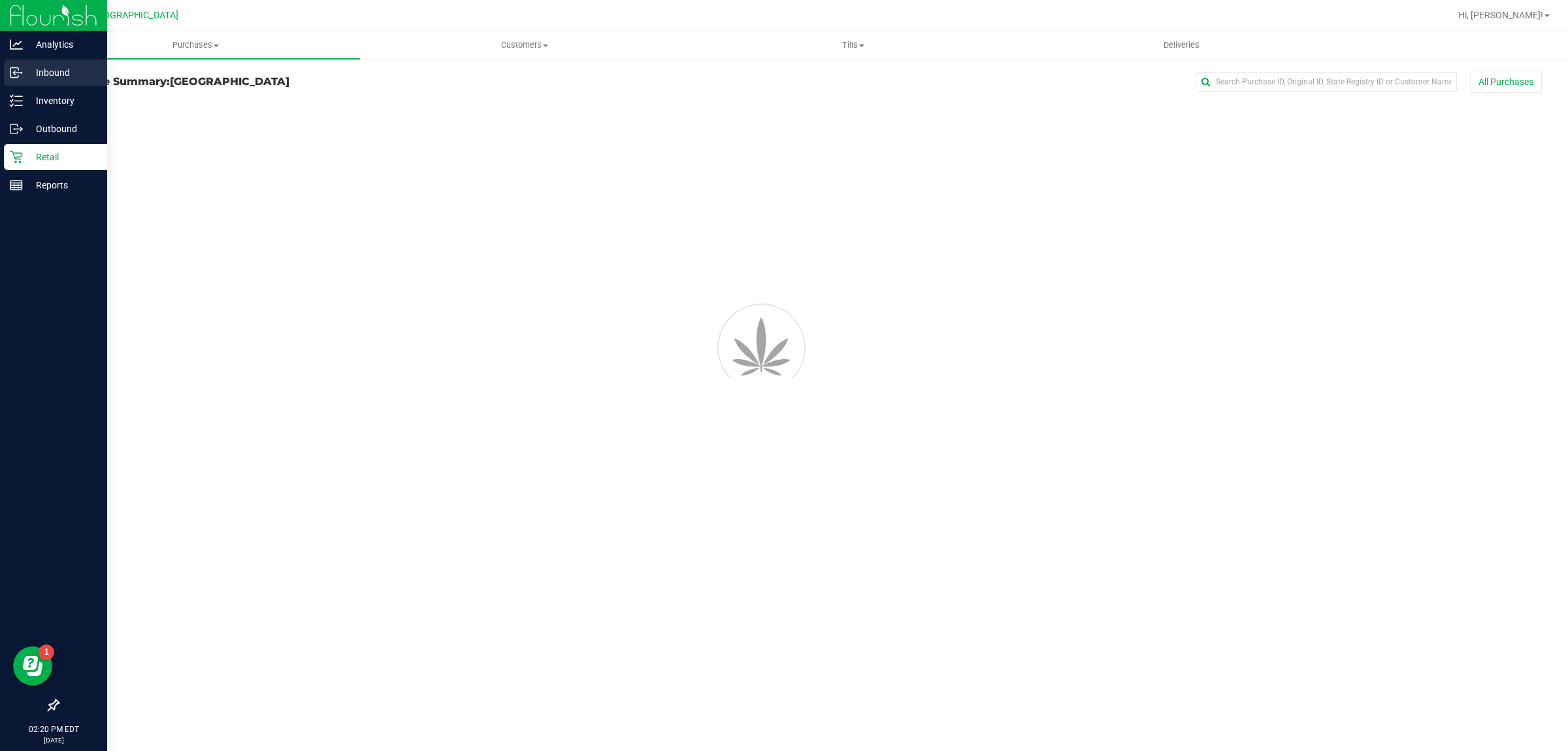
click at [24, 76] on p "Inbound" at bounding box center [62, 73] width 78 height 16
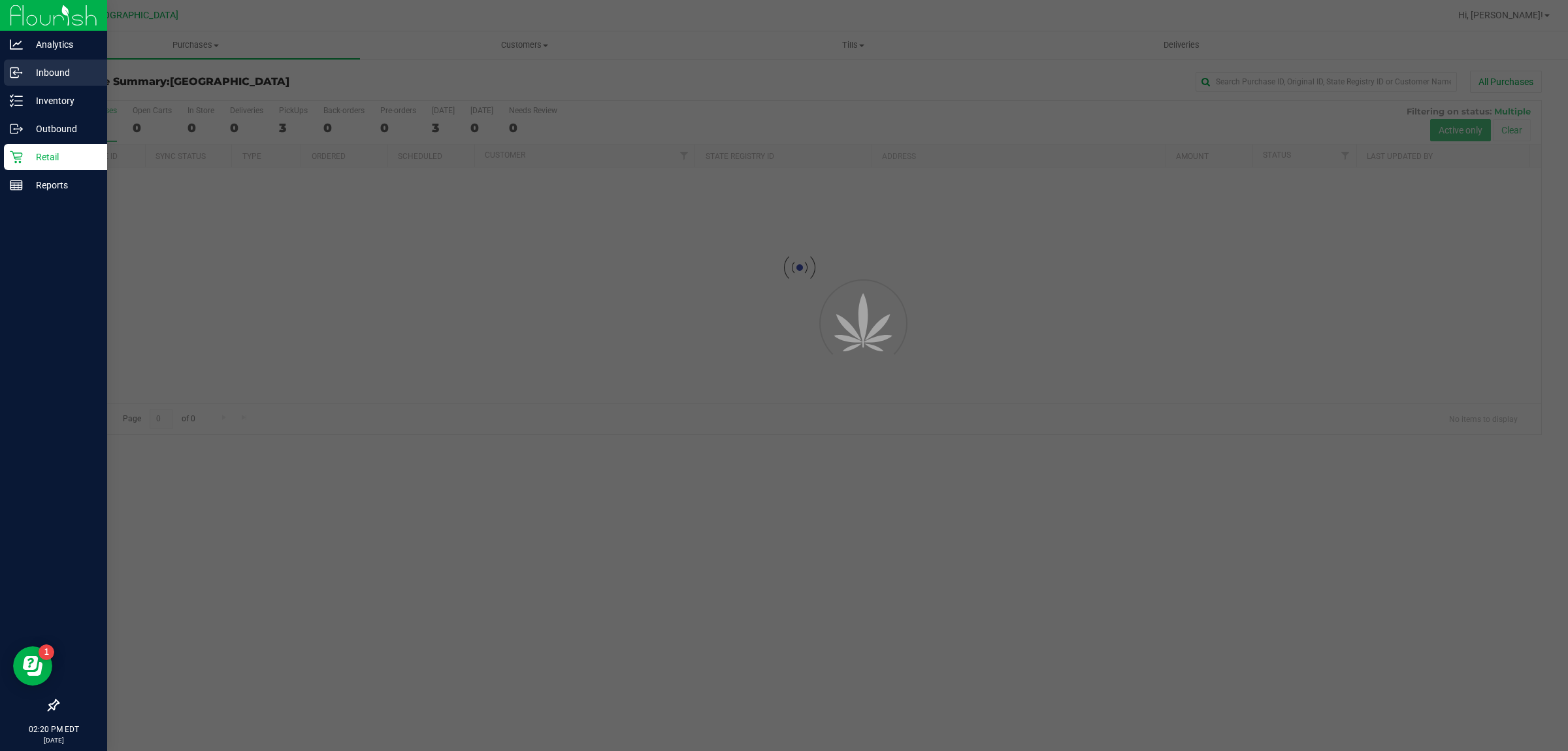
click at [23, 76] on p "Inbound" at bounding box center [62, 73] width 78 height 16
click at [19, 76] on icon at bounding box center [16, 72] width 13 height 13
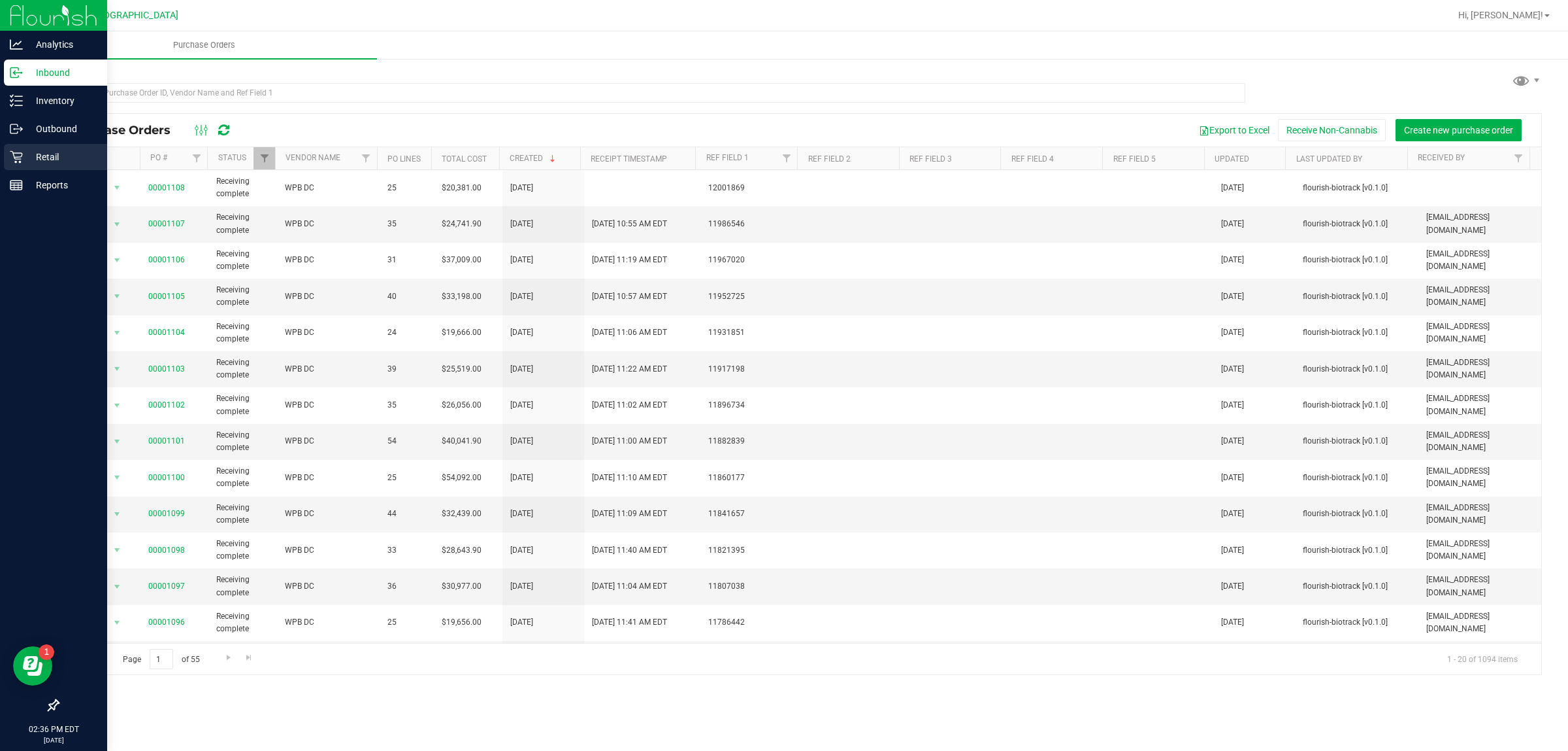
click at [23, 149] on p "Retail" at bounding box center [62, 157] width 78 height 16
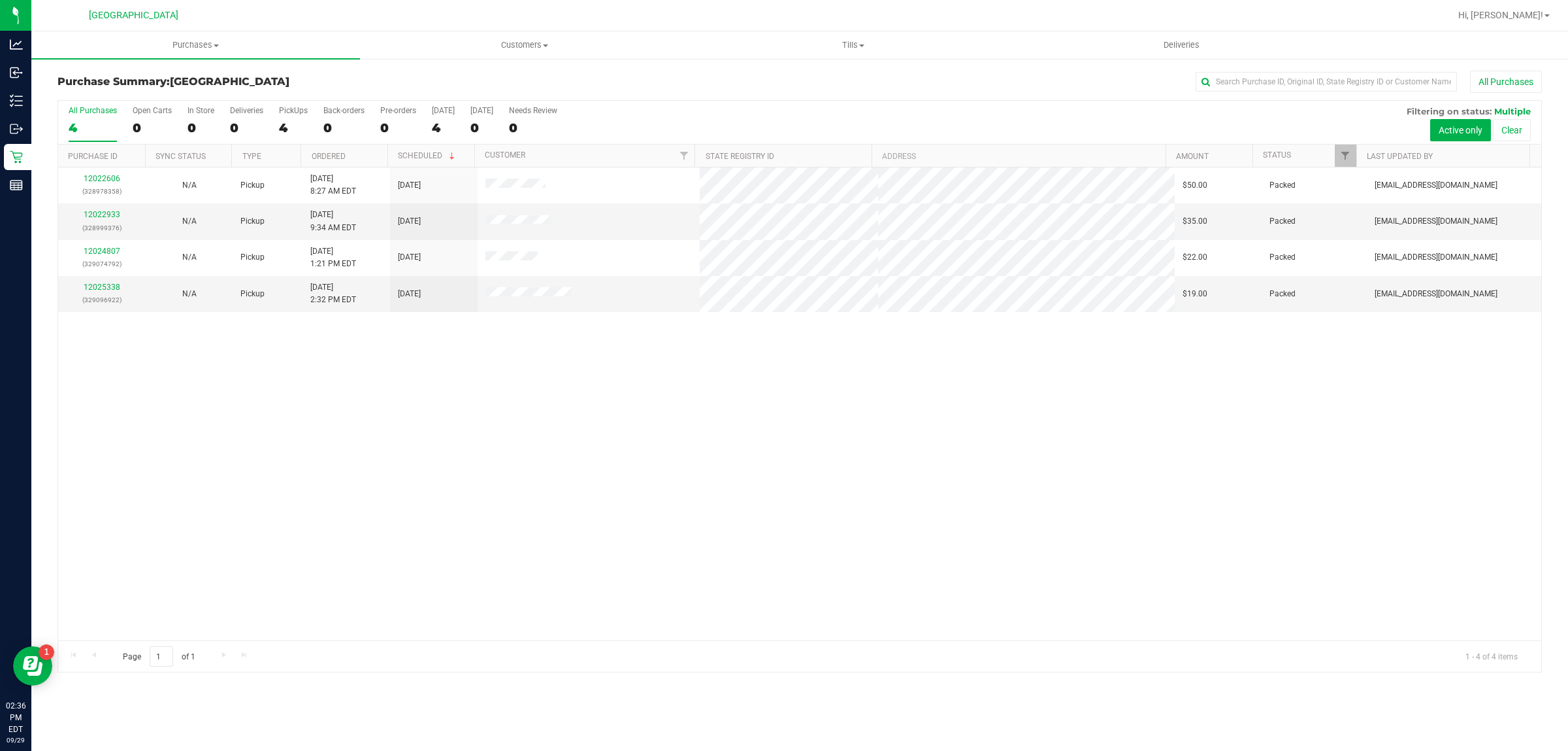
click at [822, 420] on div "12022606 (328978358) N/A Pickup 9/29/2025 8:27 AM EDT 9/29/2025 $50.00 Packed a…" at bounding box center [800, 402] width 1484 height 472
click at [808, 52] on uib-tab-heading "Tills Manage tills Reconcile e-payments" at bounding box center [854, 45] width 328 height 27
click at [644, 83] on div "All Purchases" at bounding box center [1047, 81] width 990 height 23
click at [17, 182] on icon at bounding box center [16, 185] width 13 height 13
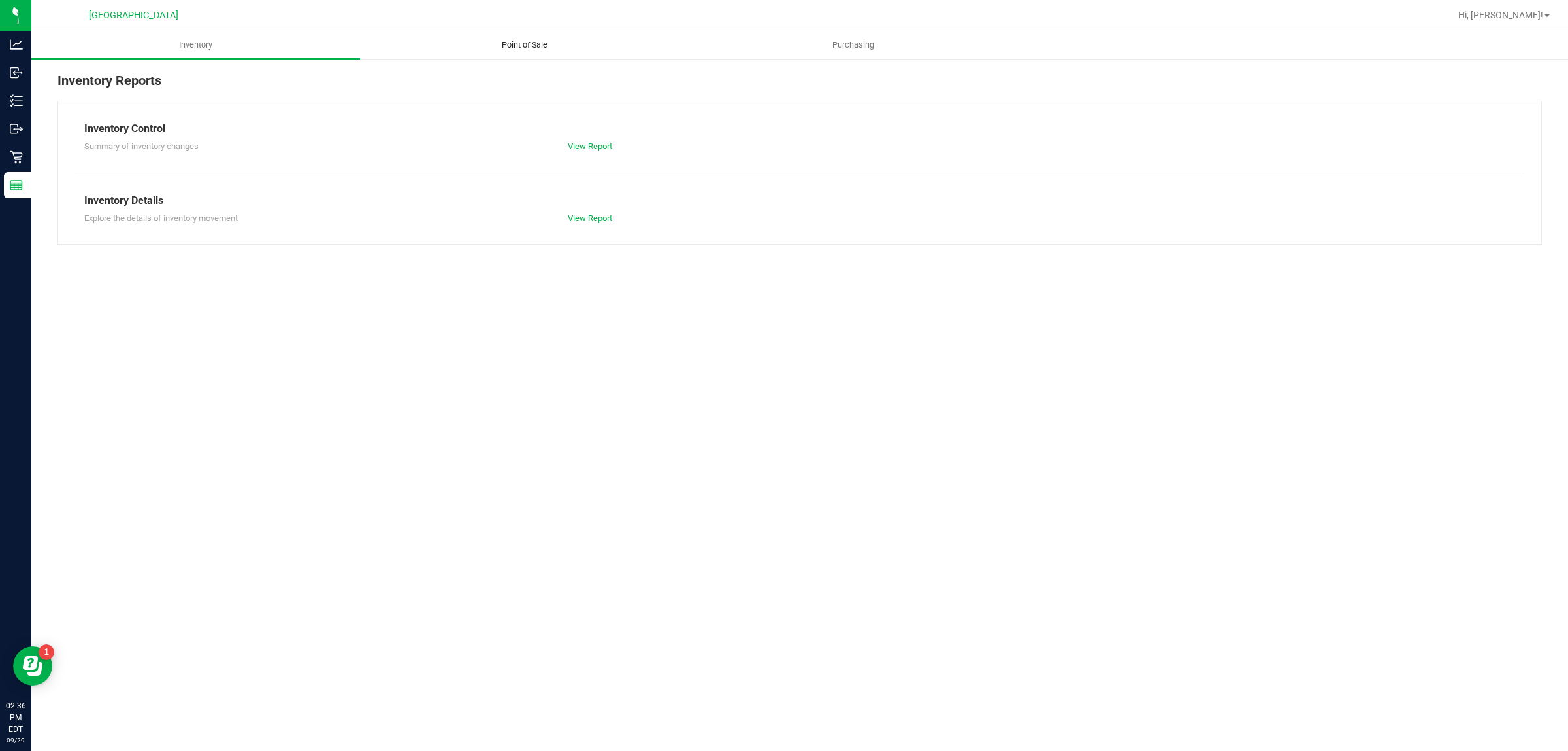
click at [539, 40] on span "Point of Sale" at bounding box center [524, 45] width 81 height 12
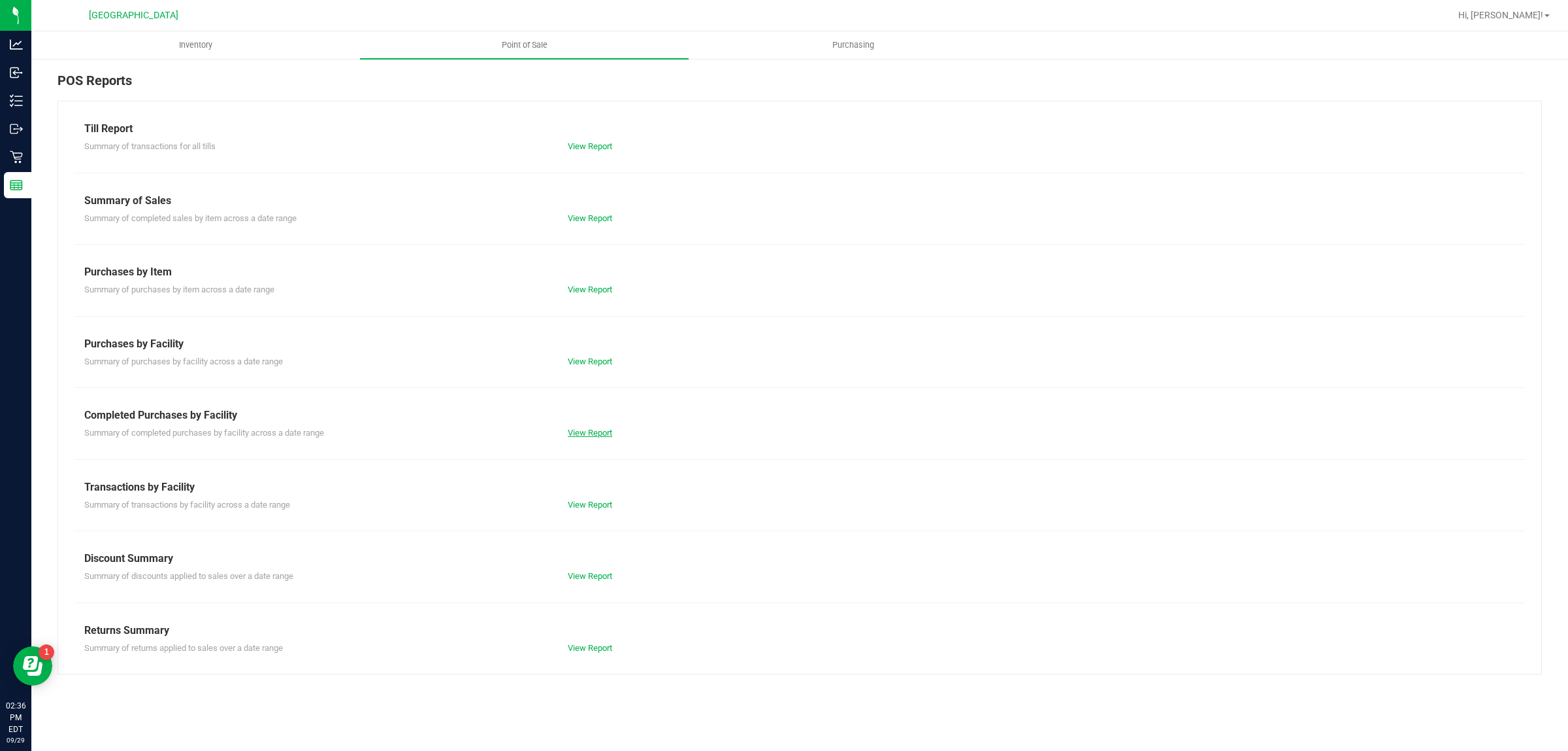
click at [611, 430] on link "View Report" at bounding box center [590, 433] width 44 height 10
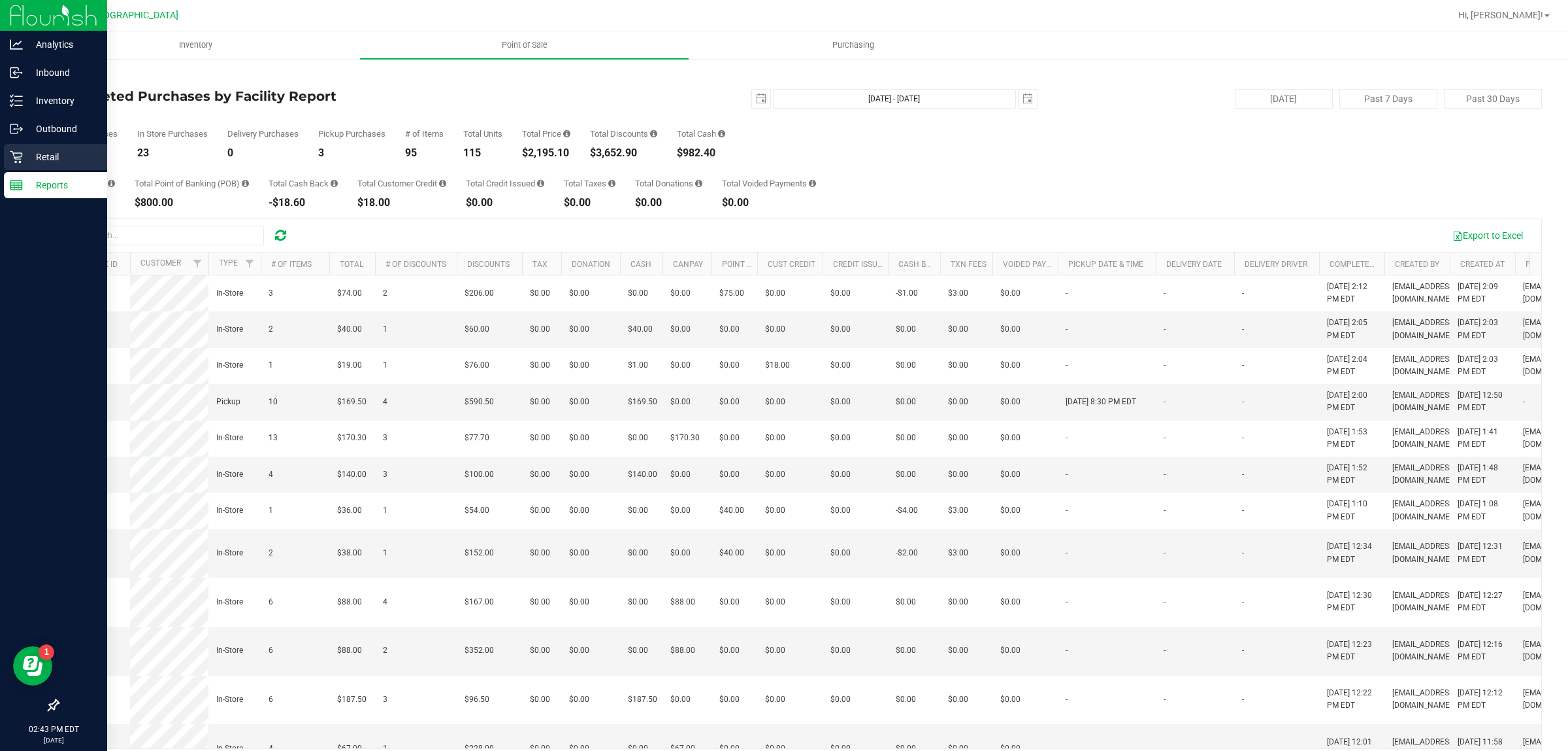
click at [15, 165] on div "Retail" at bounding box center [55, 157] width 103 height 27
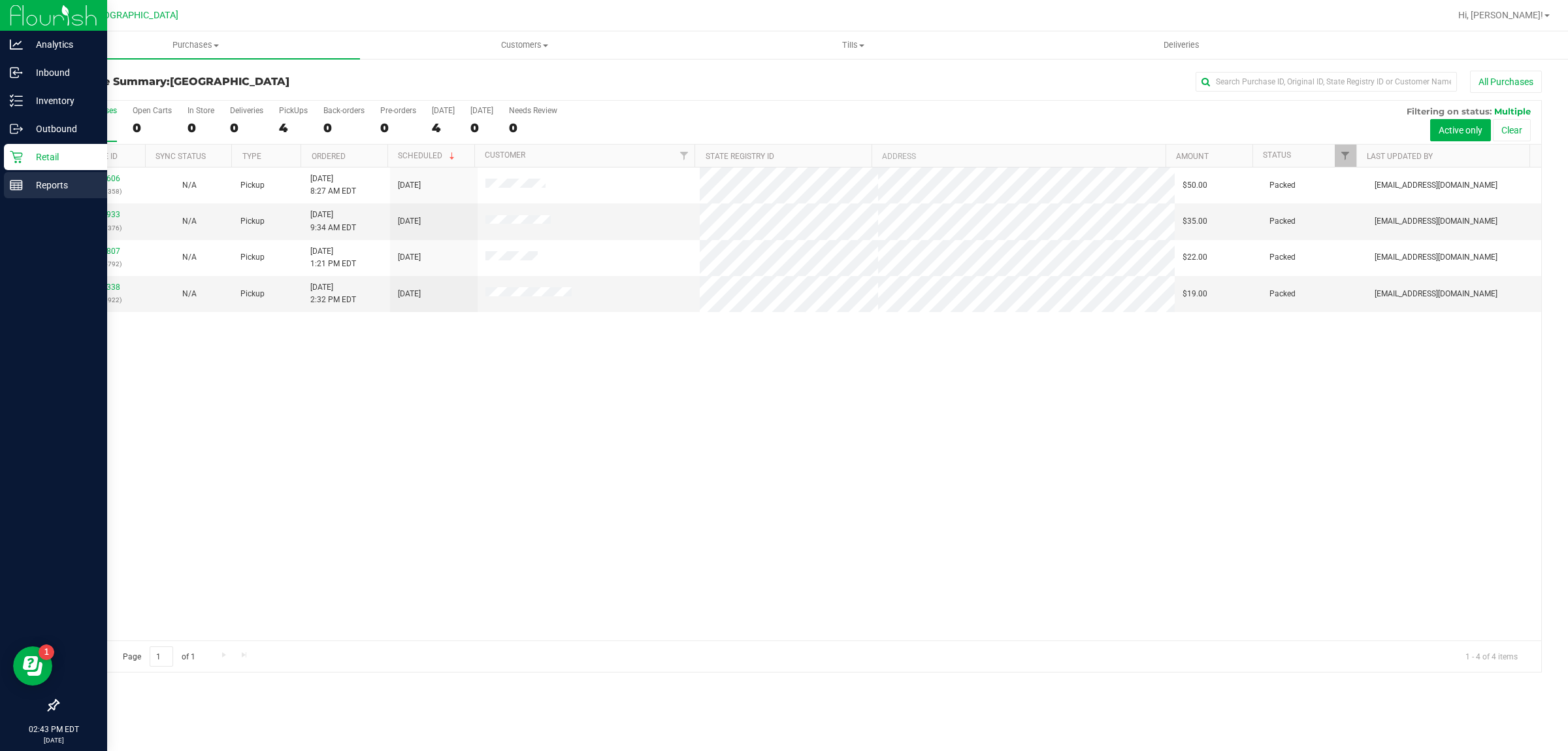
click at [21, 194] on div "Reports" at bounding box center [55, 185] width 103 height 27
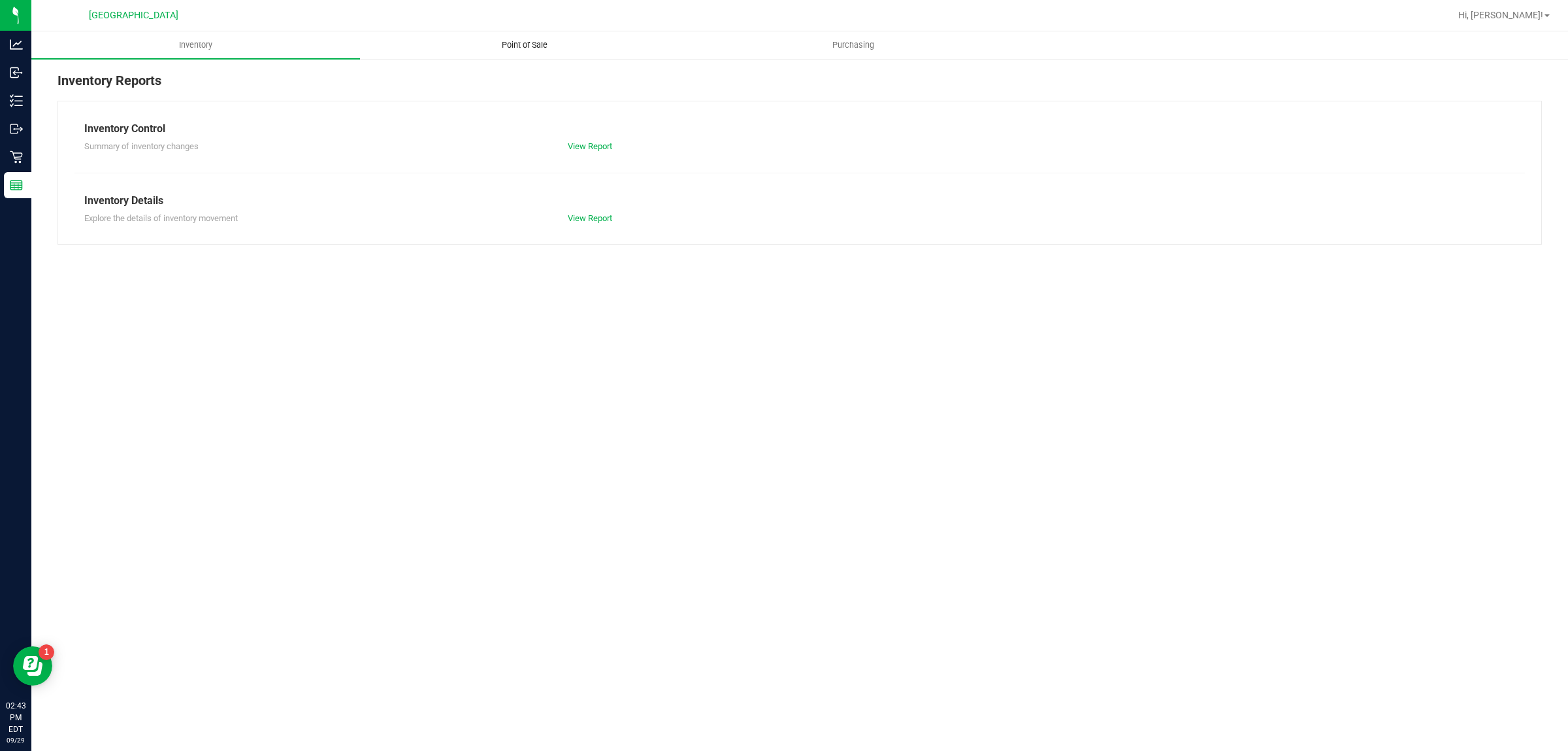
click at [491, 33] on uib-tab-heading "Point of Sale" at bounding box center [525, 45] width 328 height 27
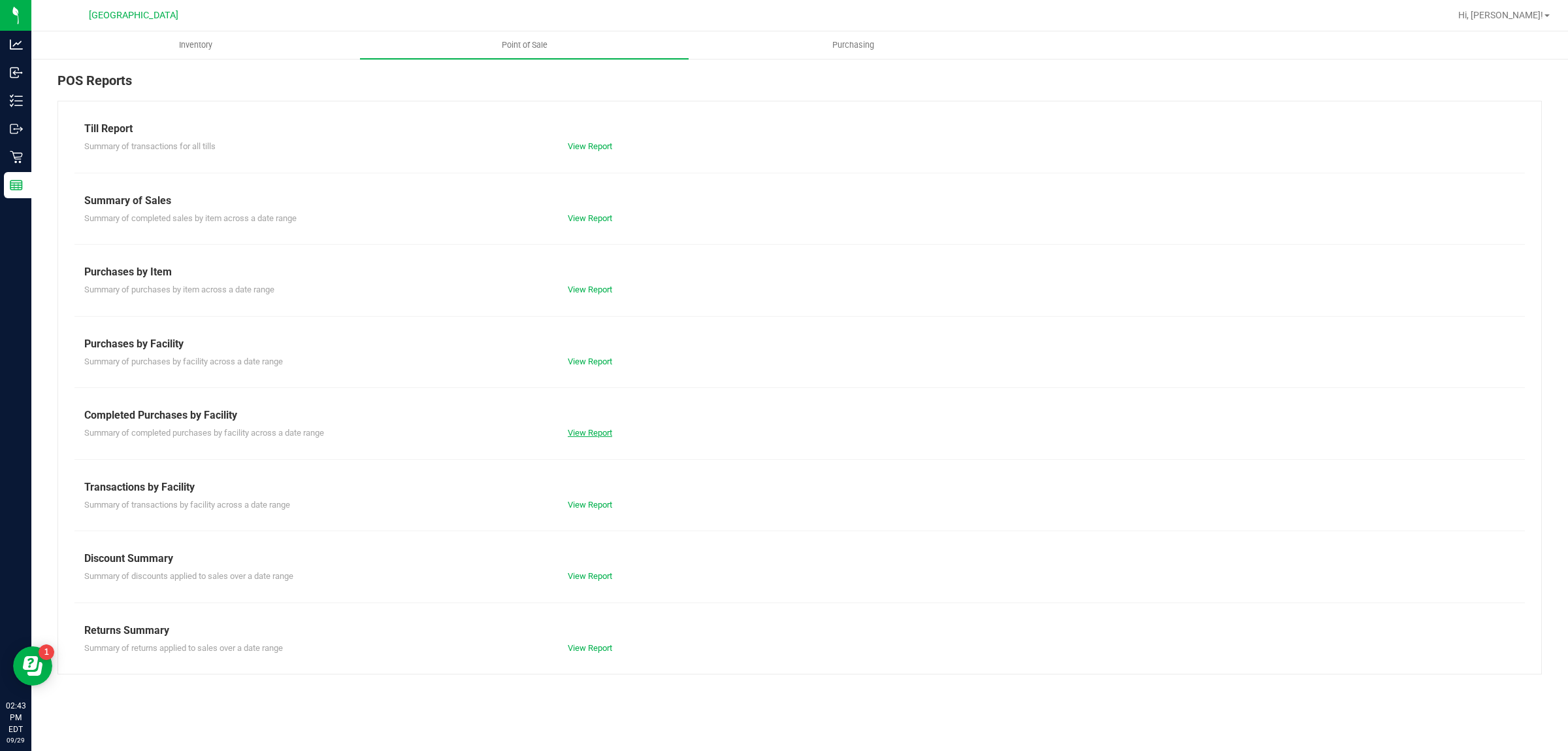
click at [570, 435] on link "View Report" at bounding box center [590, 433] width 44 height 10
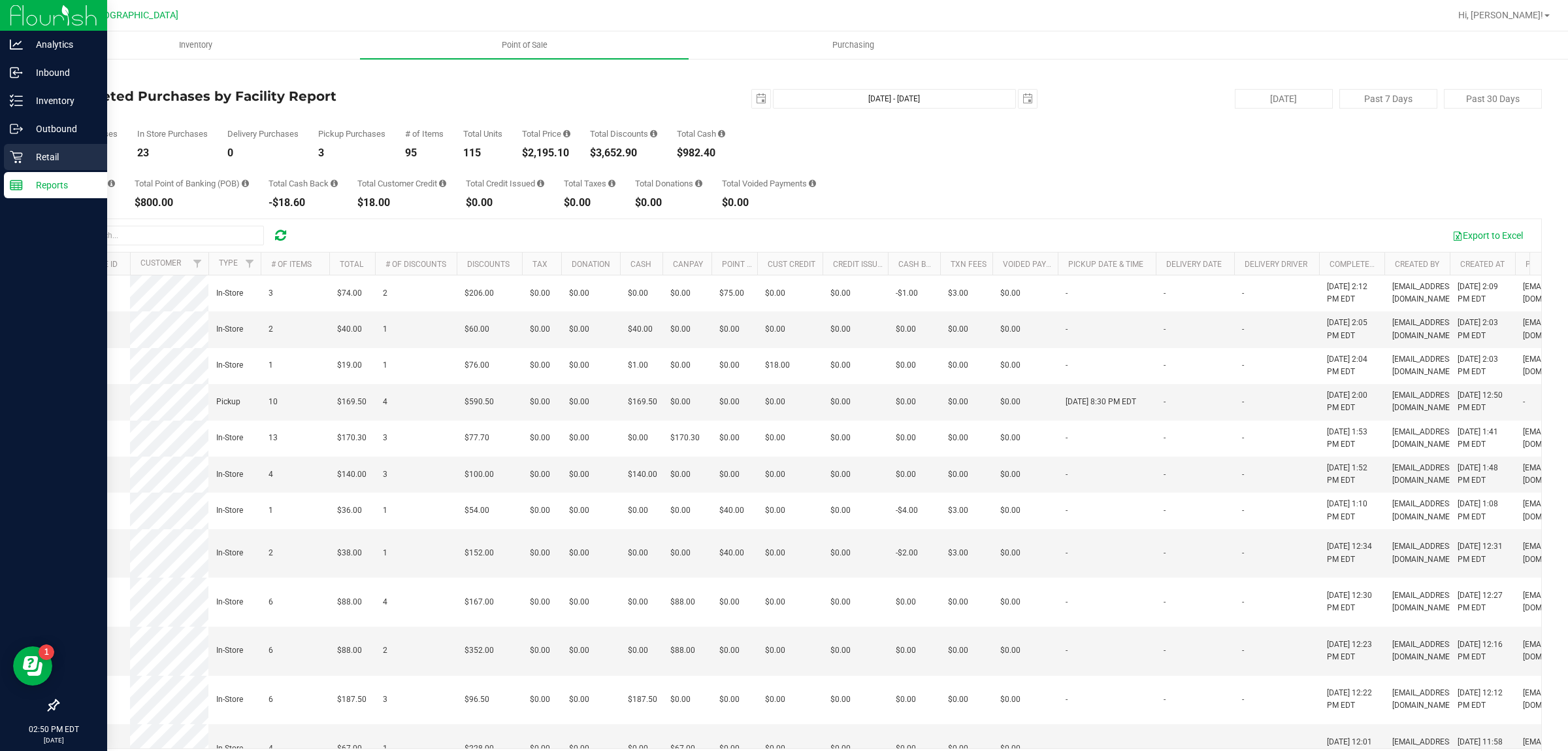
click at [5, 156] on div "Retail" at bounding box center [55, 157] width 103 height 27
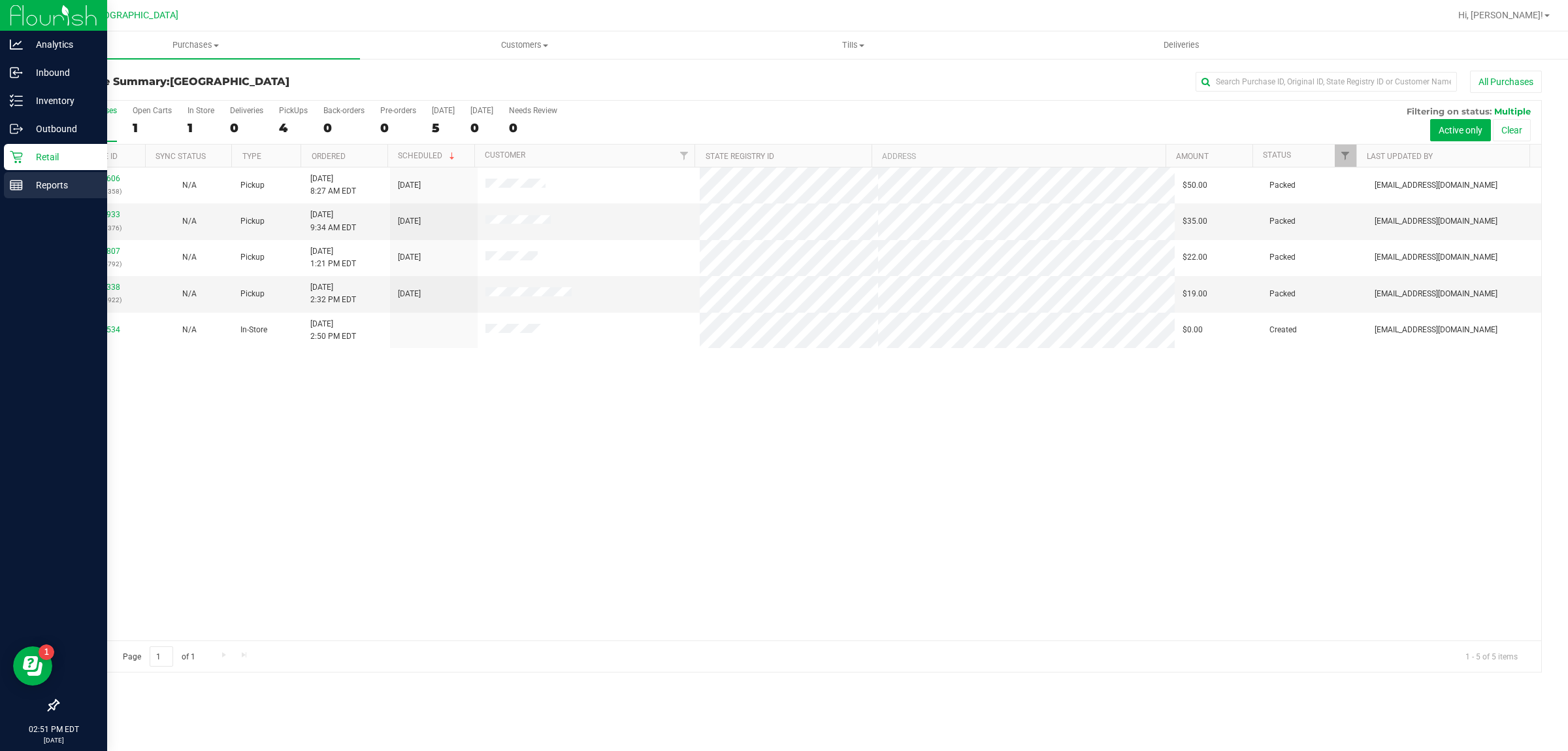
click at [5, 180] on link "Reports" at bounding box center [53, 186] width 107 height 28
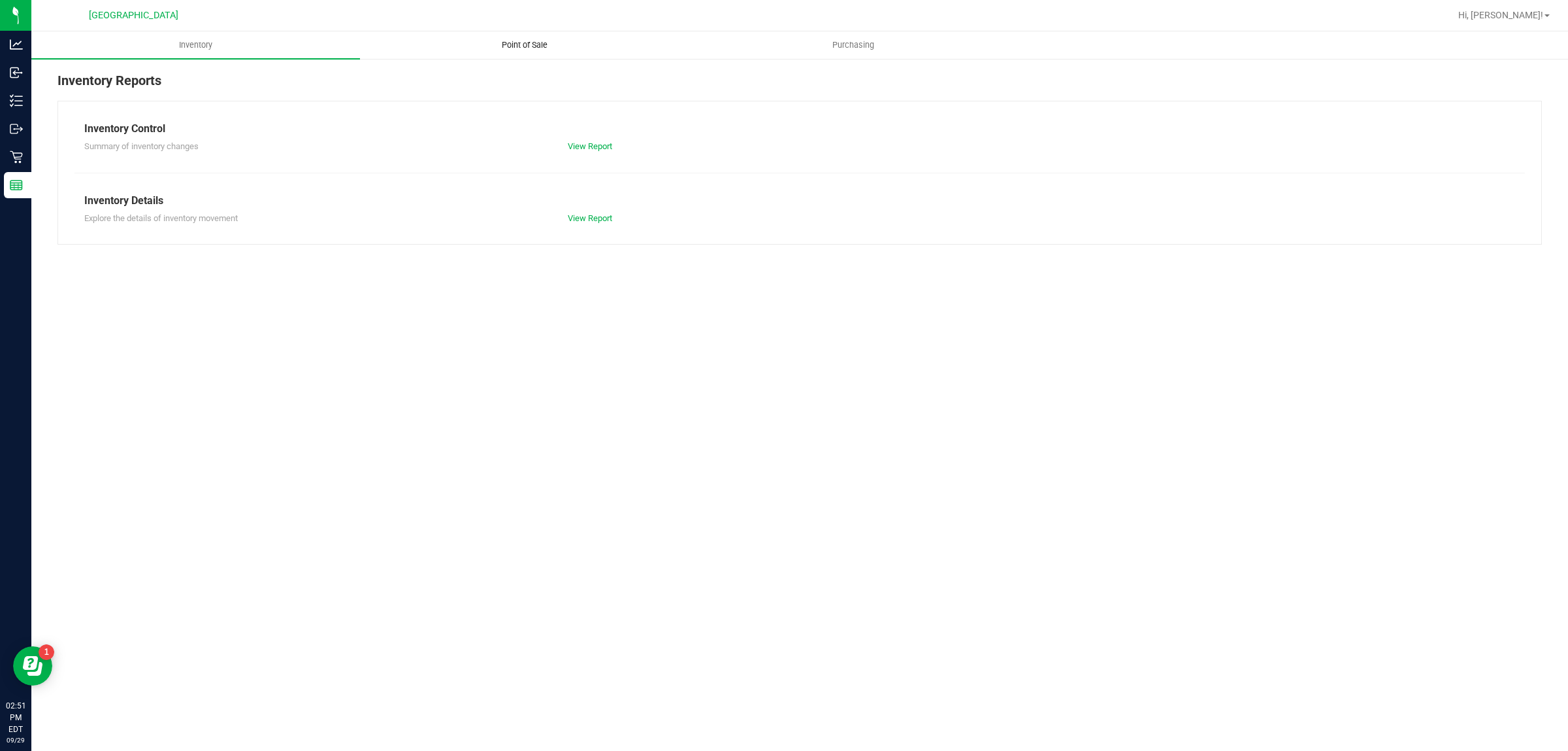
click at [511, 54] on uib-tab-heading "Point of Sale" at bounding box center [525, 45] width 328 height 27
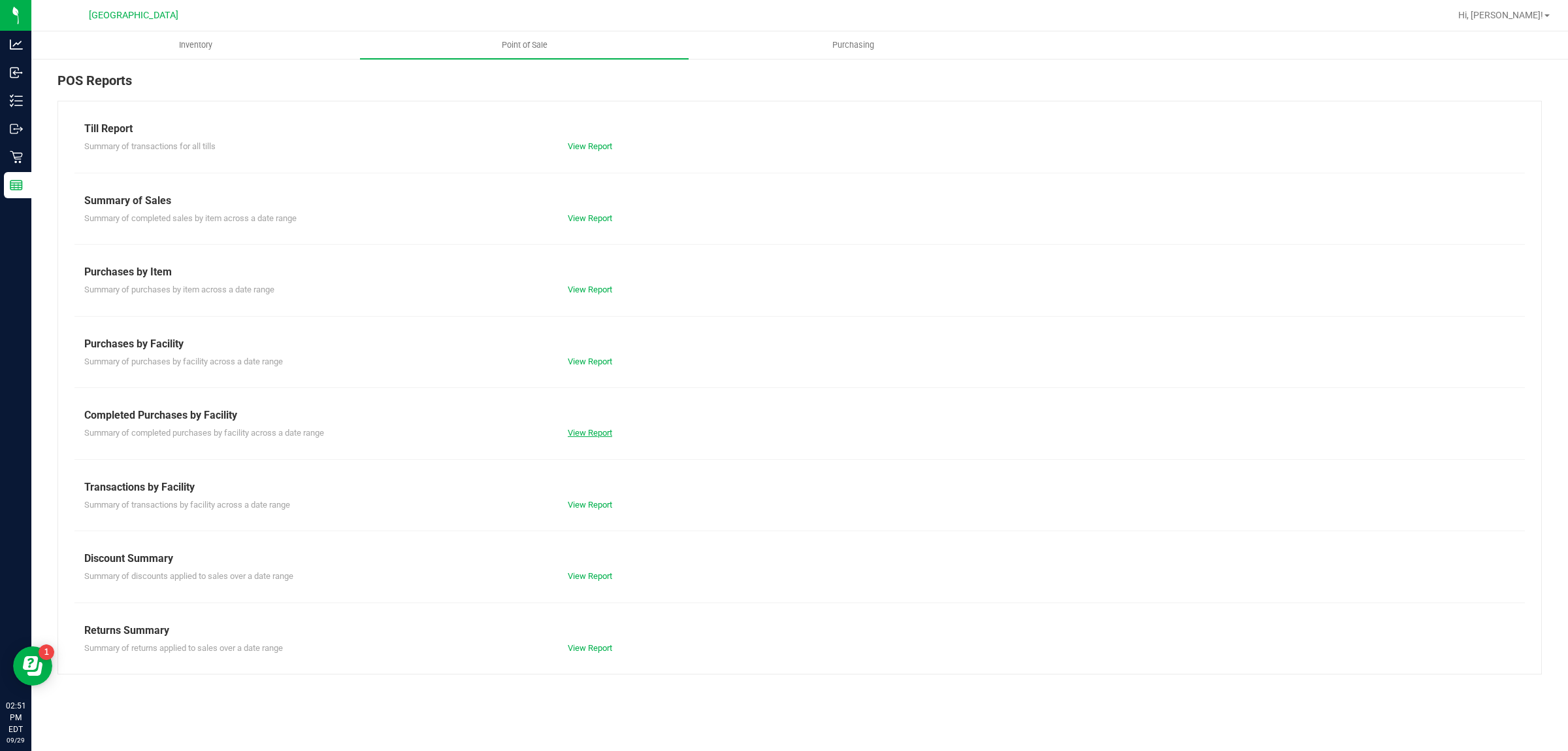
click at [607, 432] on link "View Report" at bounding box center [590, 433] width 44 height 10
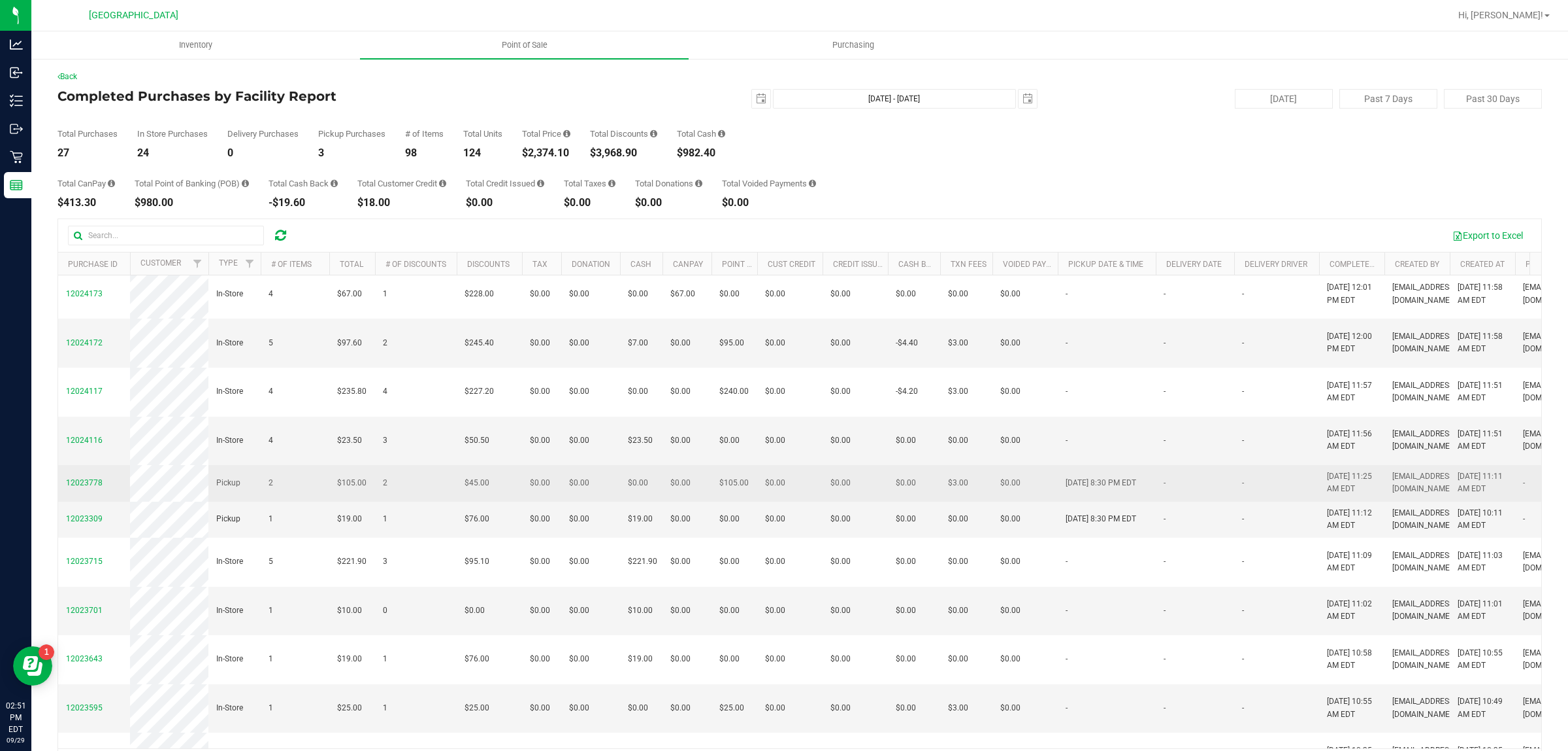
scroll to position [408, 0]
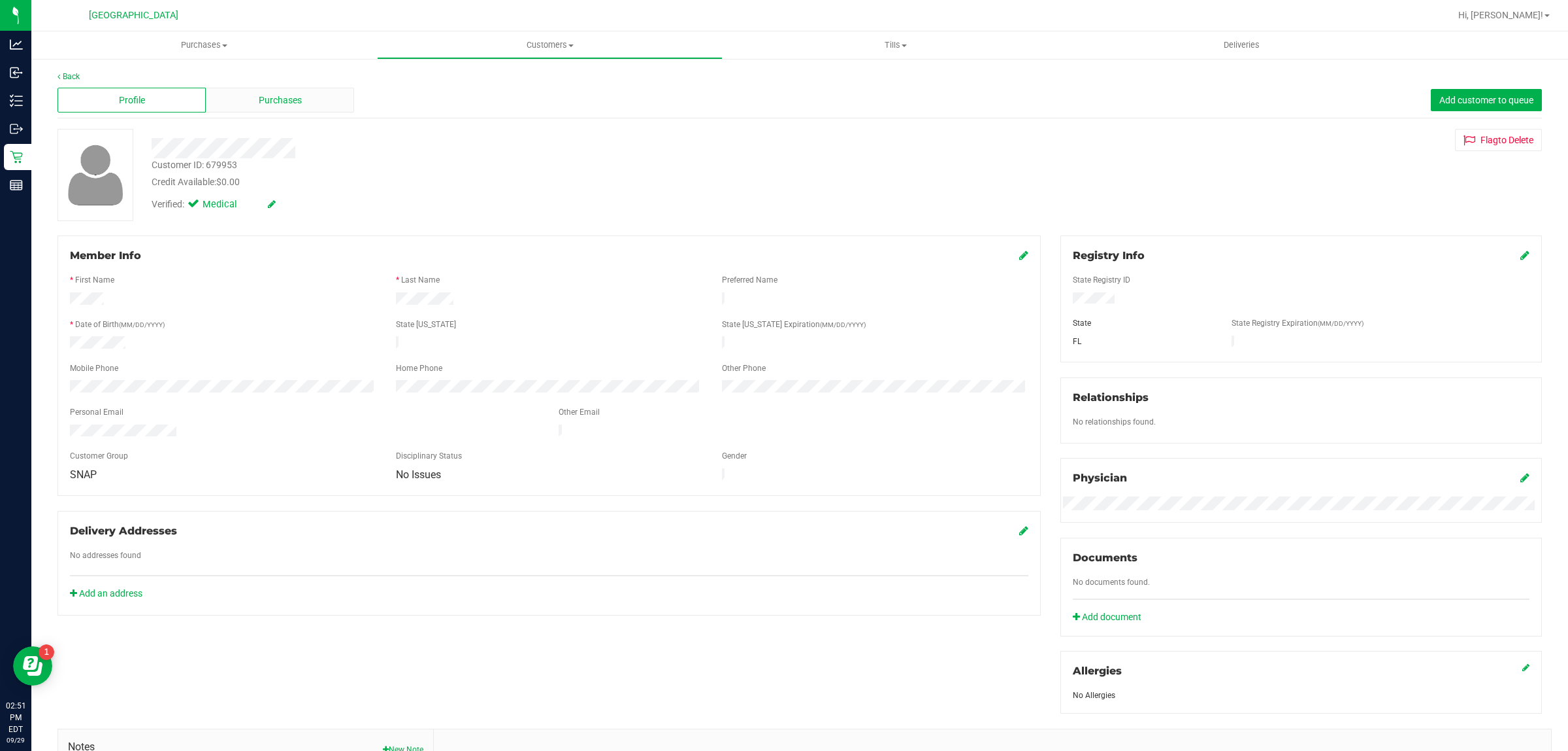
click at [288, 98] on span "Purchases" at bounding box center [281, 100] width 43 height 14
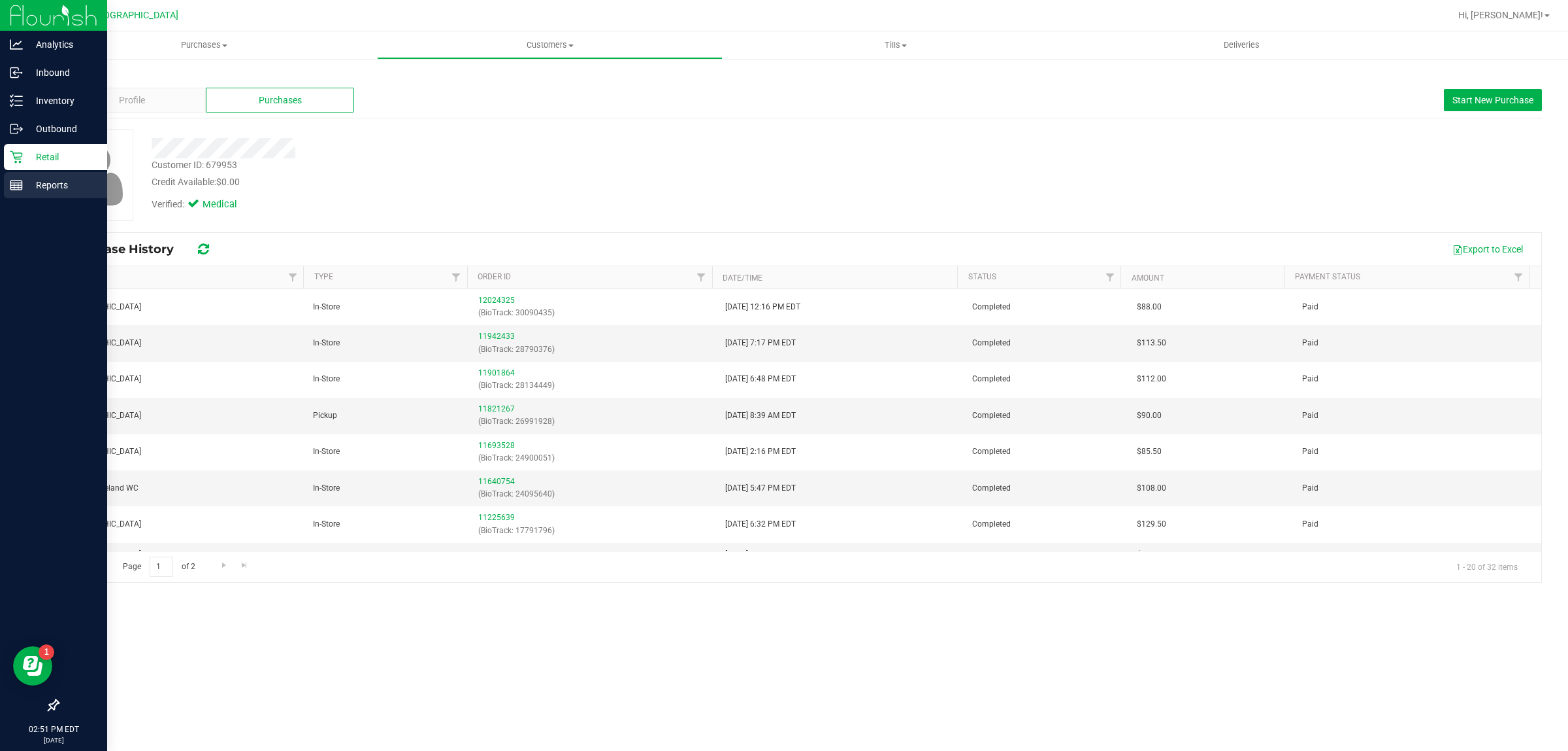
click at [63, 188] on p "Reports" at bounding box center [62, 185] width 78 height 16
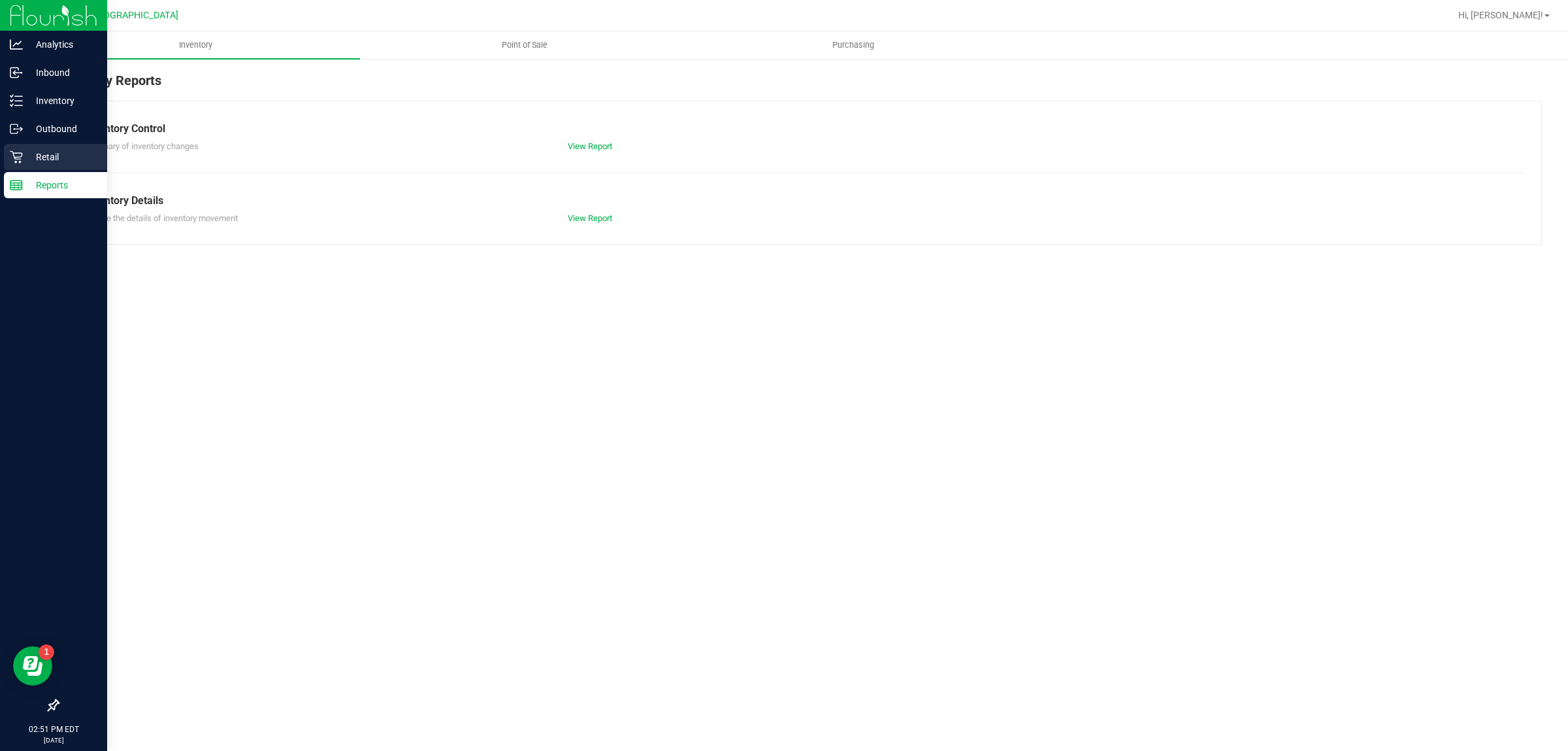
click at [70, 150] on p "Retail" at bounding box center [62, 157] width 78 height 16
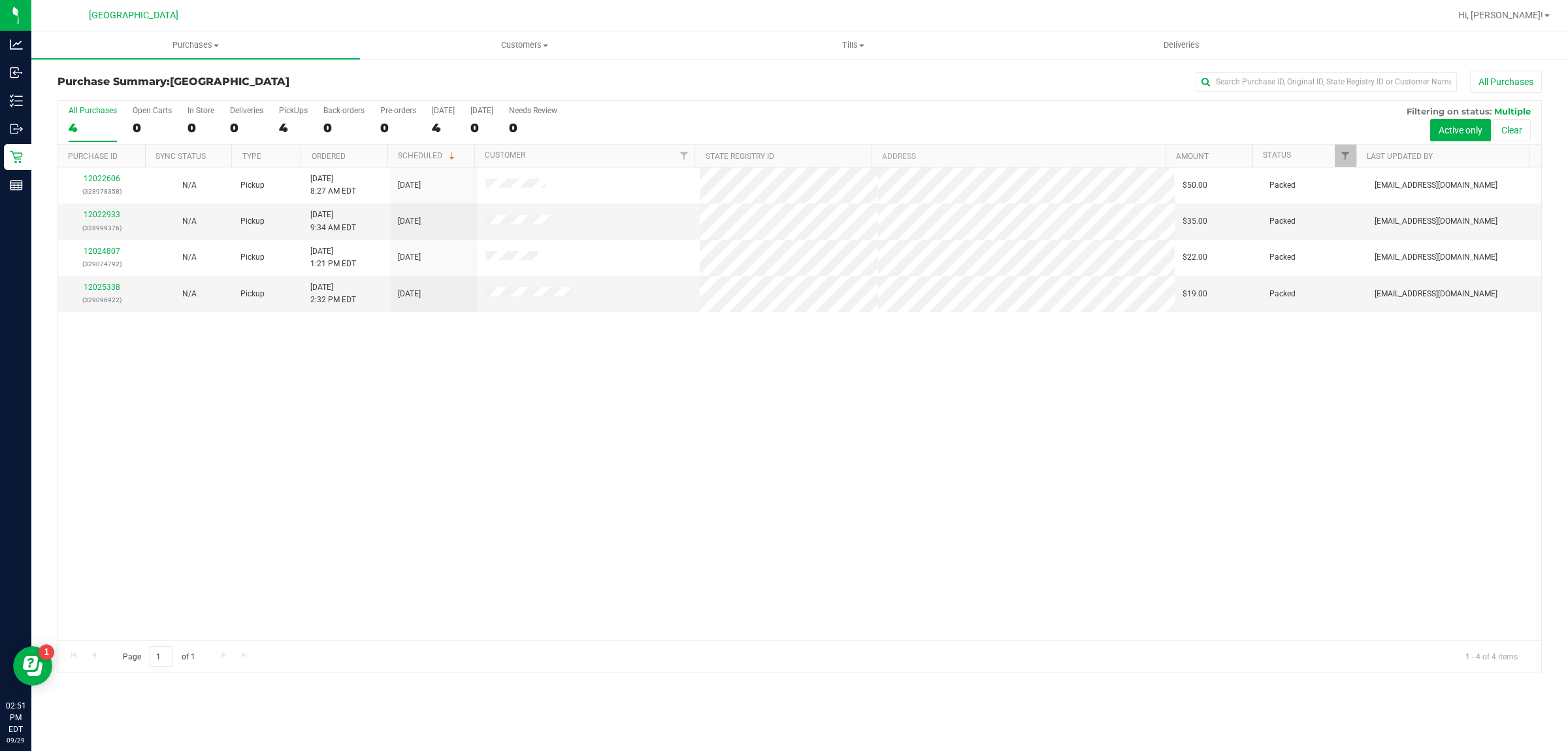
click at [380, 407] on div "12022606 (328978358) N/A Pickup 9/29/2025 8:27 AM EDT 9/29/2025 $50.00 Packed a…" at bounding box center [800, 402] width 1484 height 472
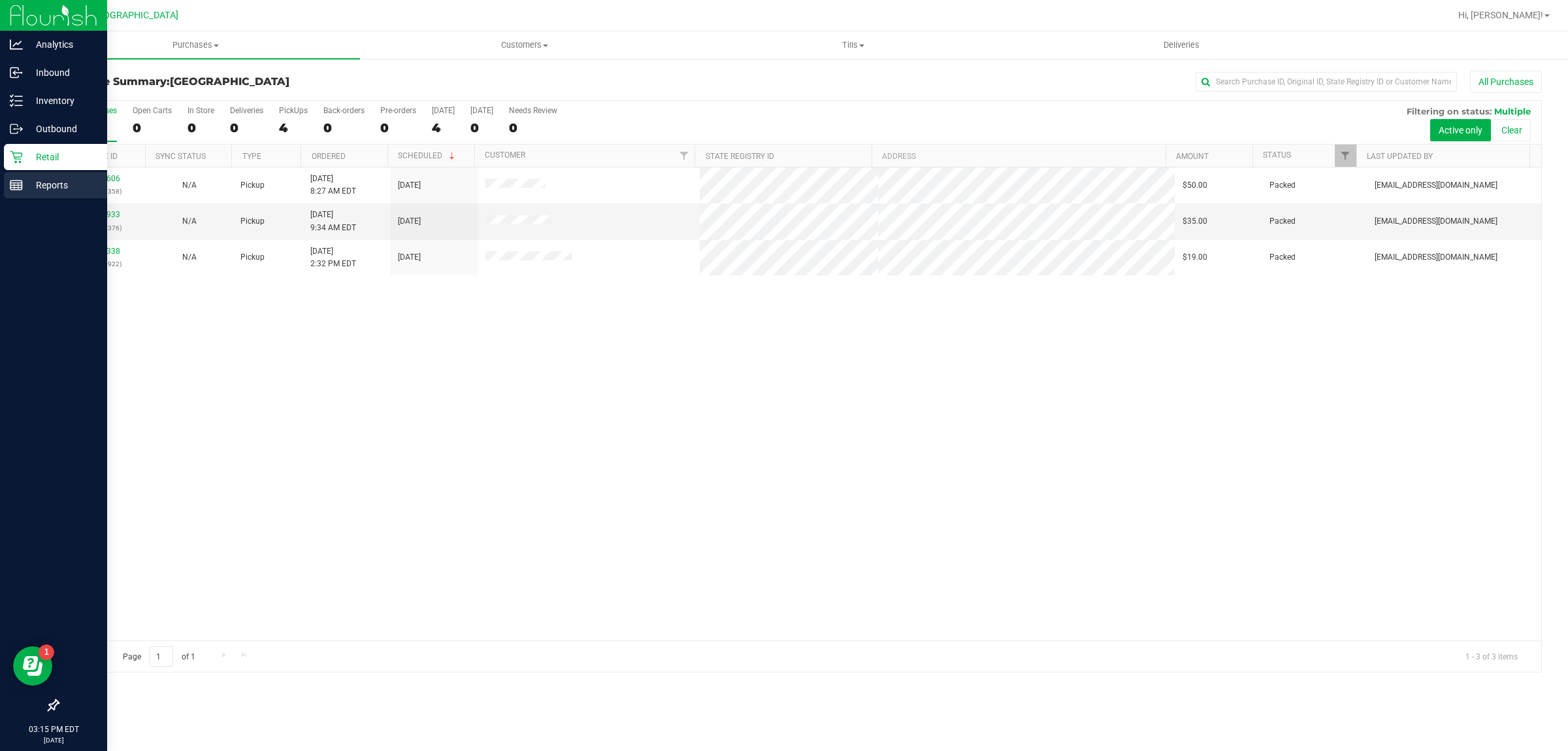
click at [54, 188] on p "Reports" at bounding box center [62, 185] width 78 height 16
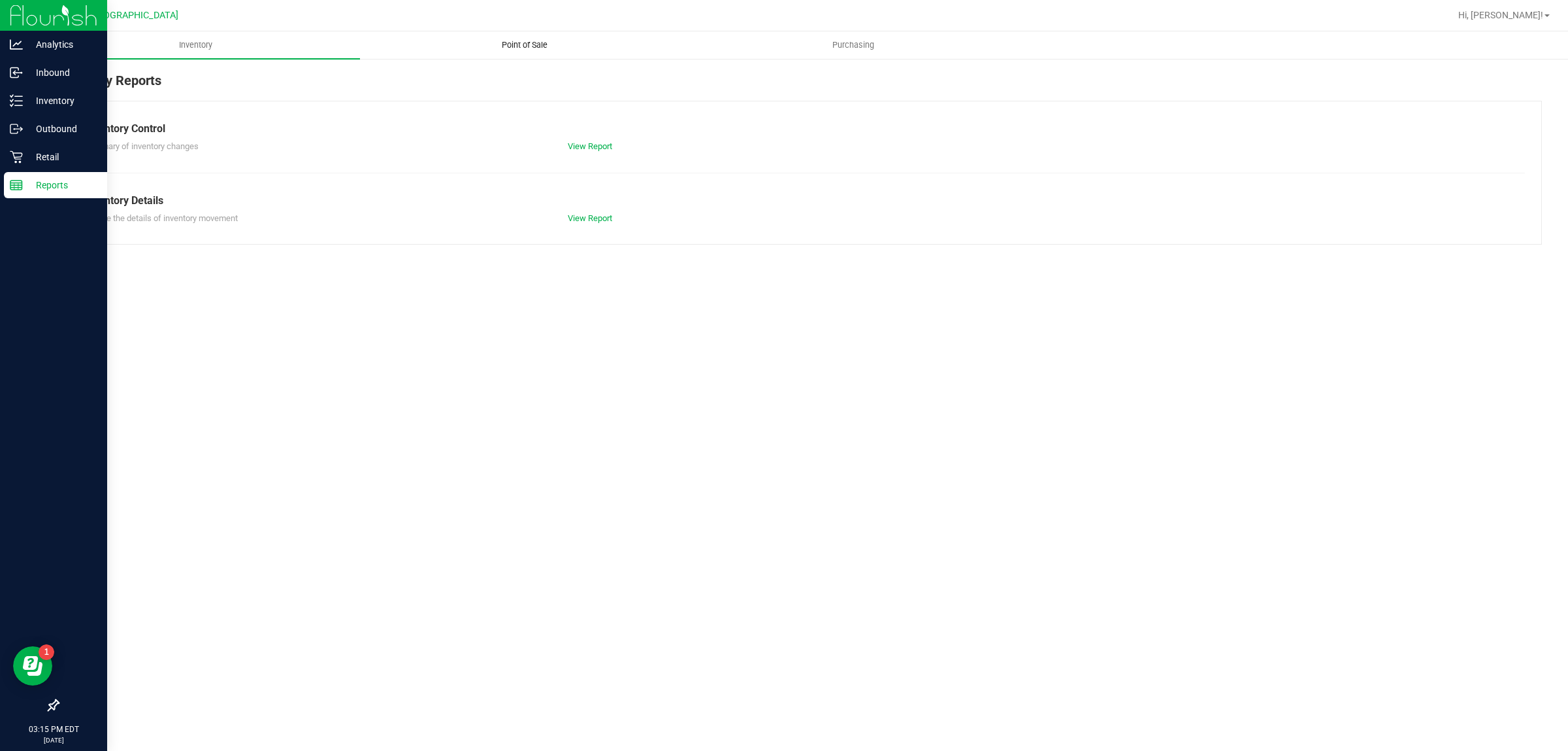
click at [540, 54] on uib-tab-heading "Point of Sale" at bounding box center [525, 45] width 328 height 27
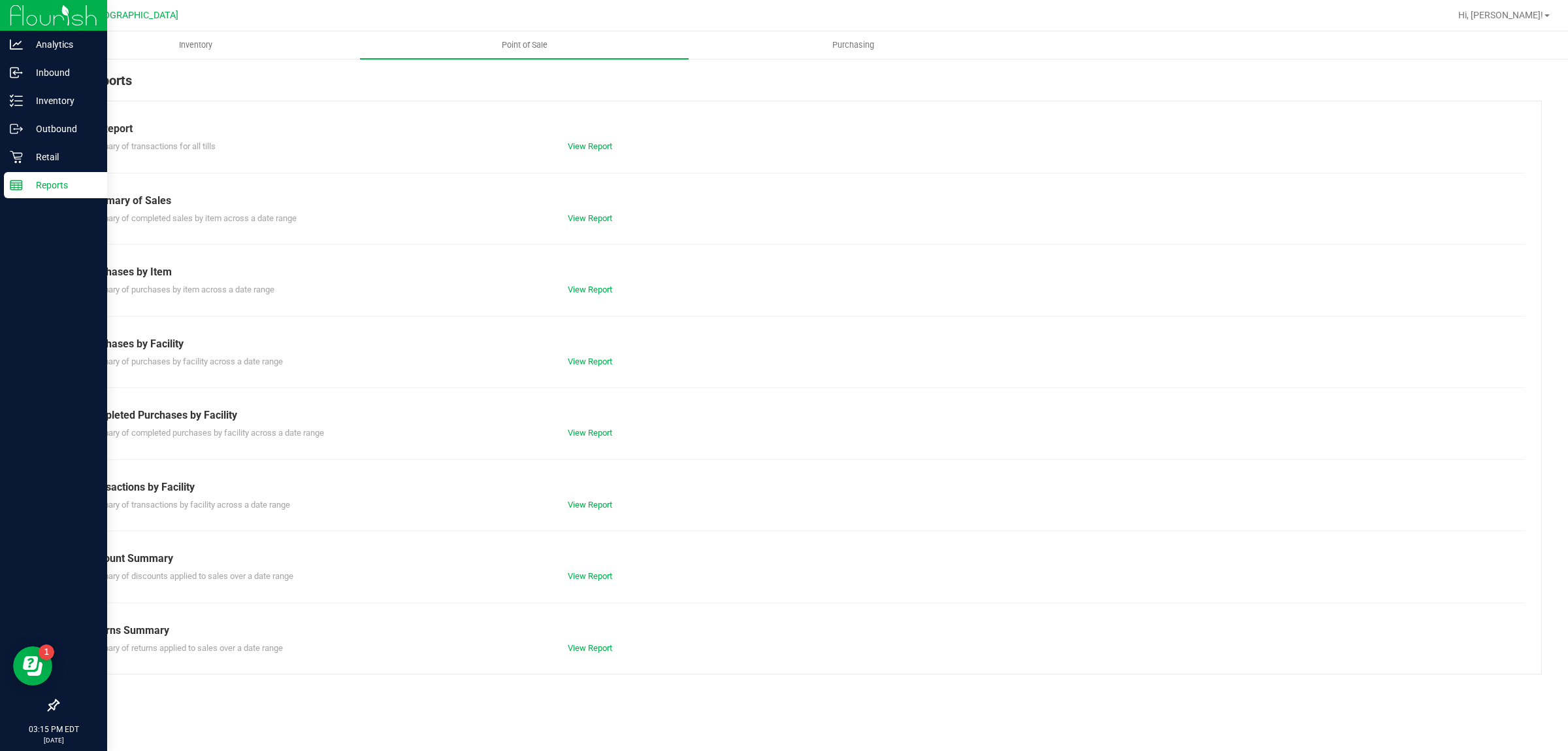
click at [576, 426] on div "Summary of completed purchases by facility across a date range View Report" at bounding box center [800, 431] width 1450 height 17
click at [577, 428] on link "View Report" at bounding box center [590, 433] width 44 height 10
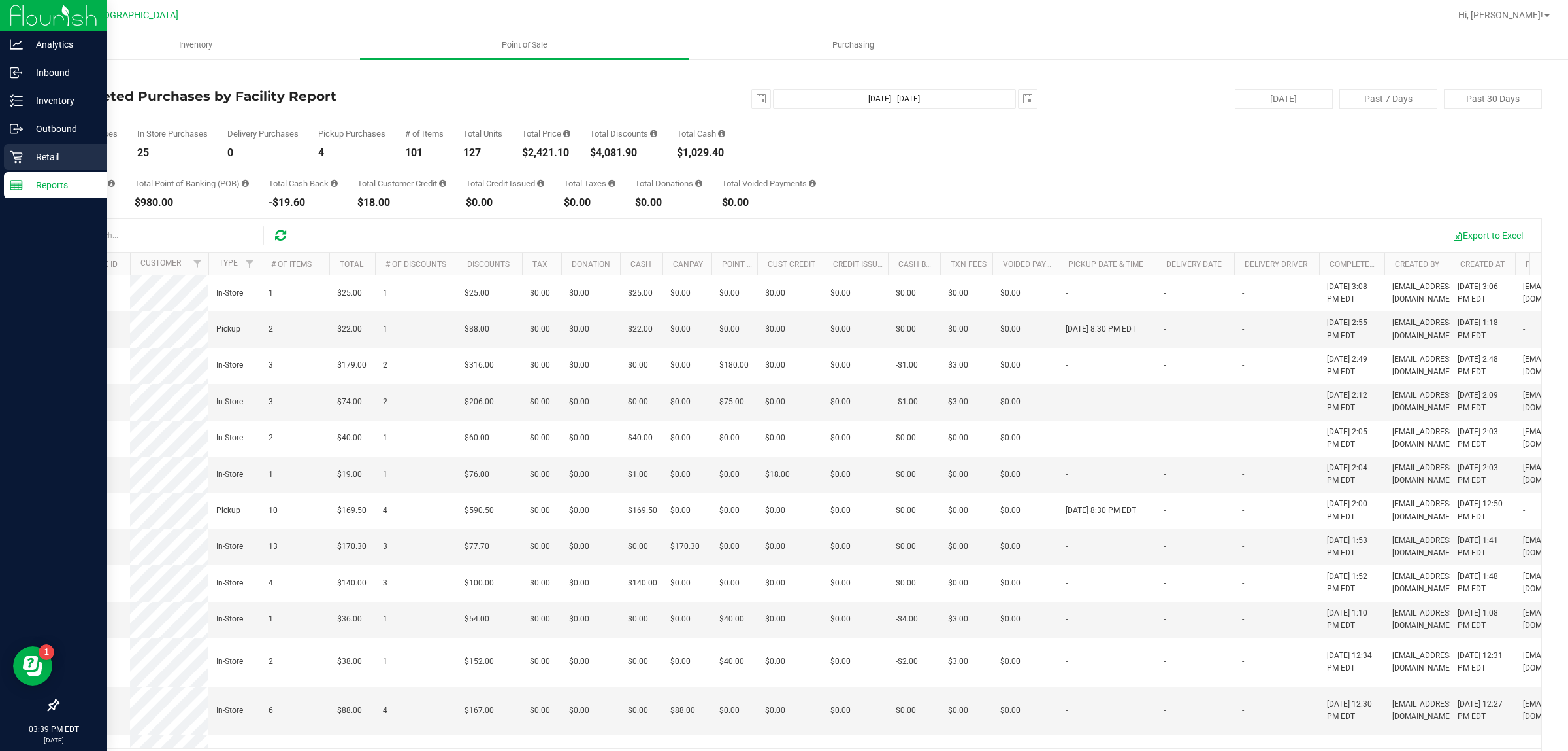
click at [42, 152] on p "Retail" at bounding box center [62, 157] width 78 height 16
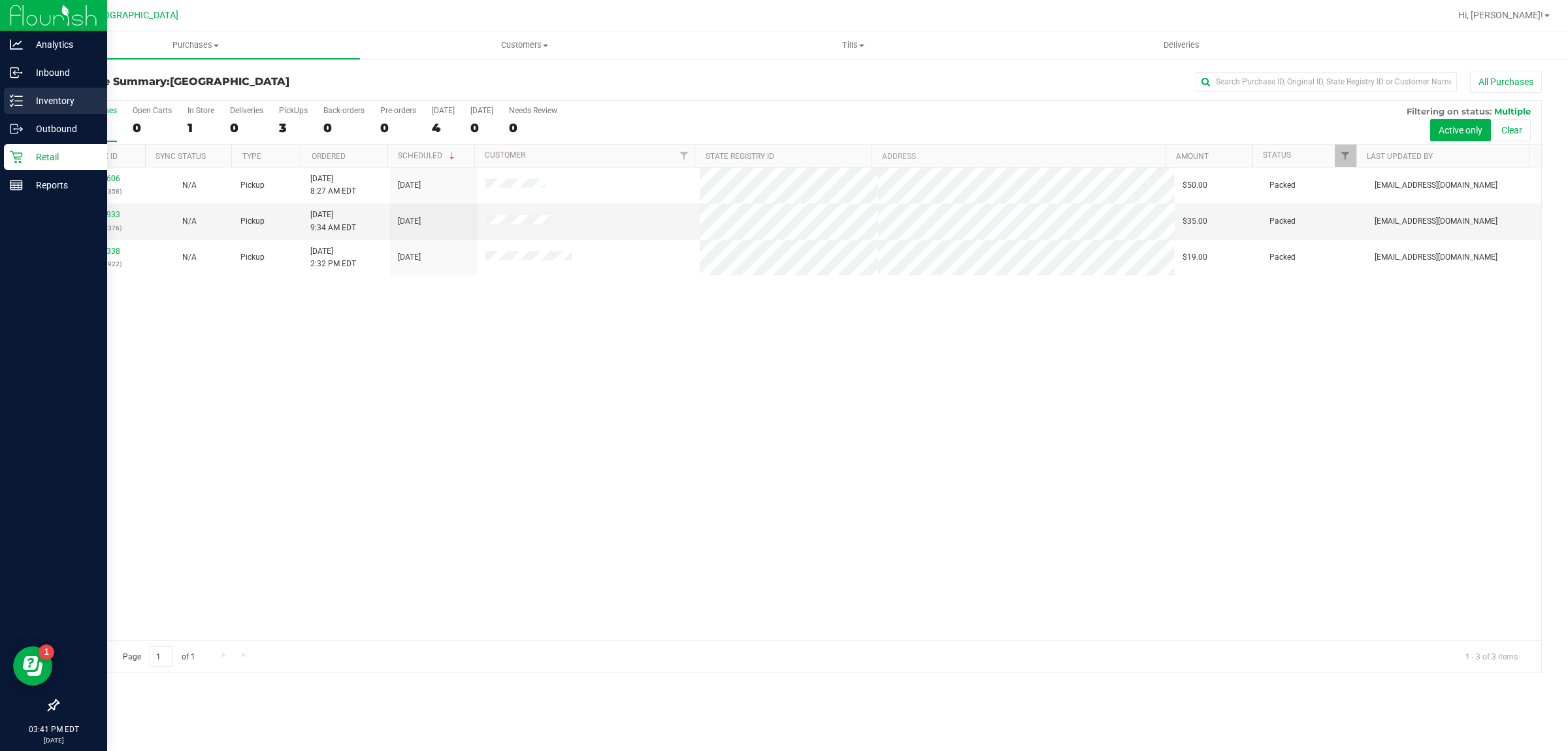
click at [18, 96] on line at bounding box center [18, 96] width 7 height 0
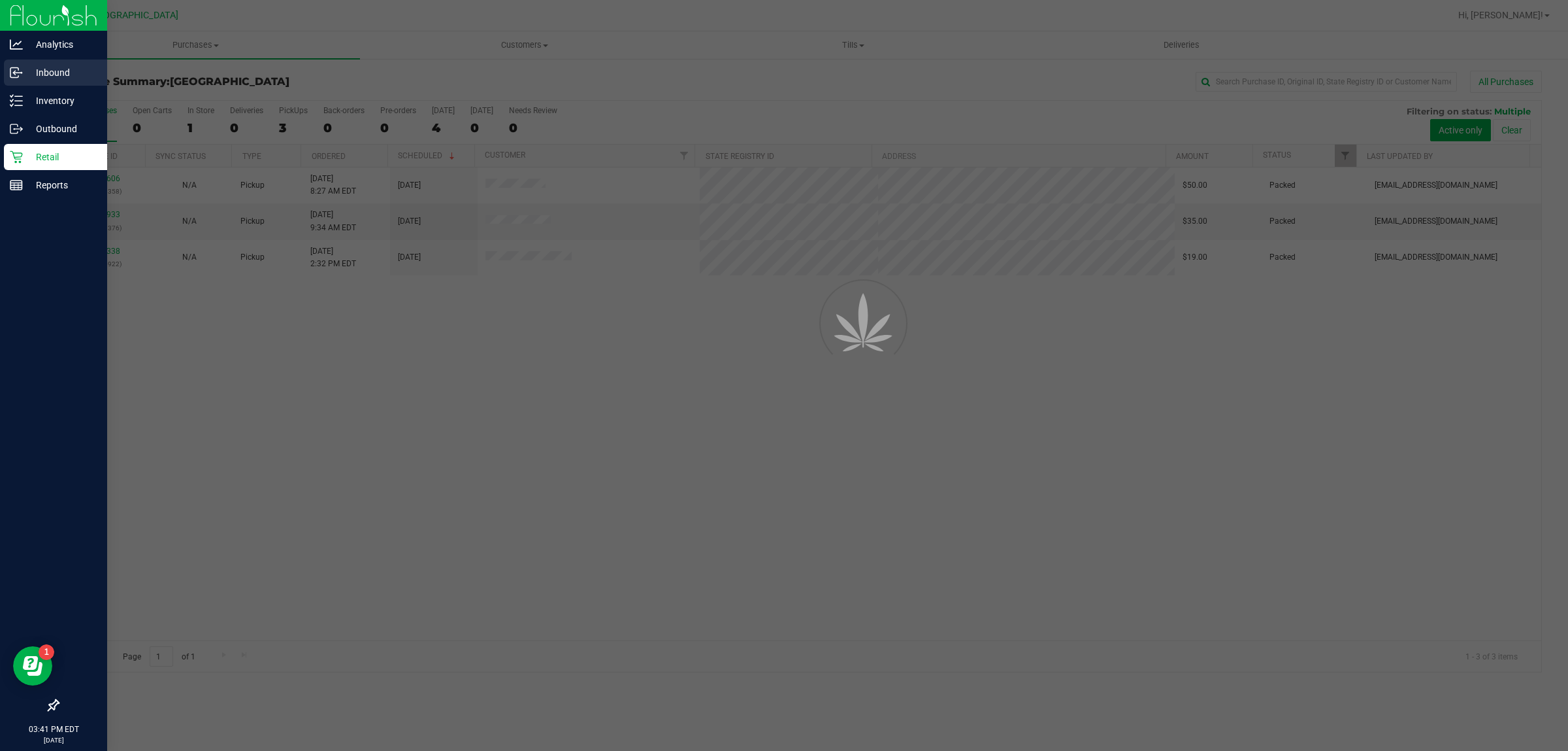
click at [39, 72] on p "Inbound" at bounding box center [62, 73] width 78 height 16
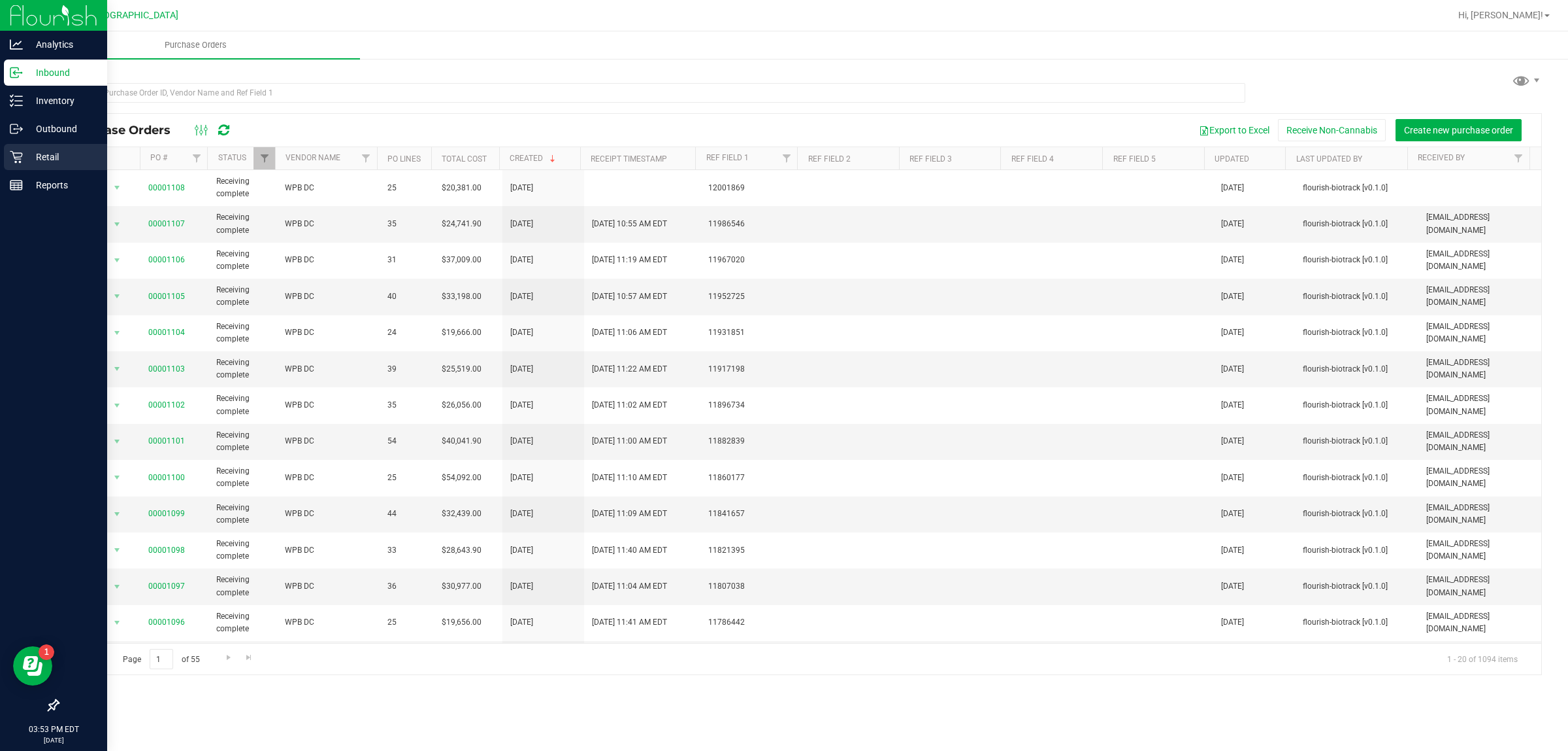
click at [40, 157] on p "Retail" at bounding box center [62, 157] width 78 height 16
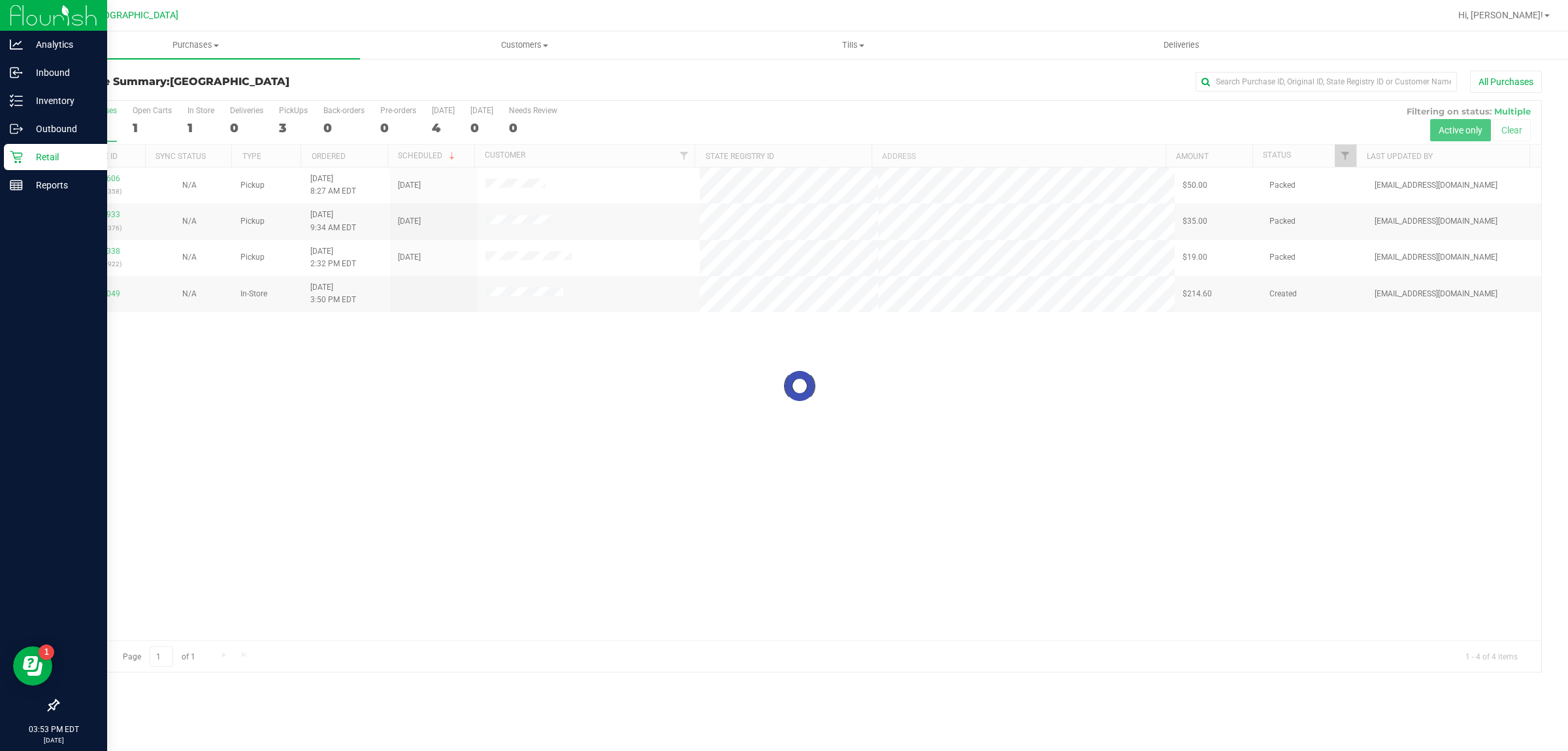
click at [374, 491] on div at bounding box center [800, 386] width 1484 height 570
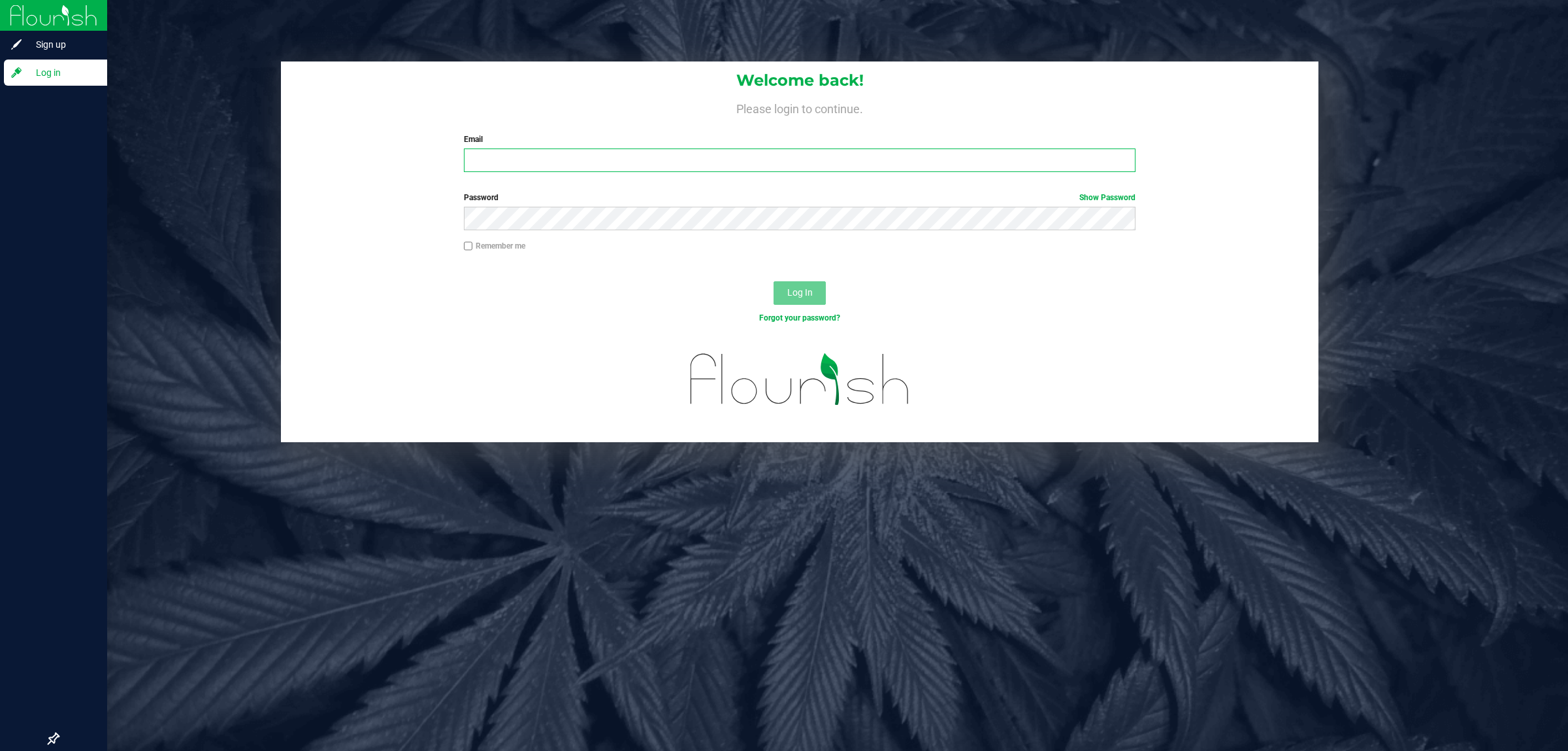
click at [497, 157] on input "Email" at bounding box center [800, 160] width 672 height 24
type input "[EMAIL_ADDRESS][DOMAIN_NAME]"
click at [774, 281] on button "Log In" at bounding box center [800, 293] width 52 height 24
